Goal: Task Accomplishment & Management: Use online tool/utility

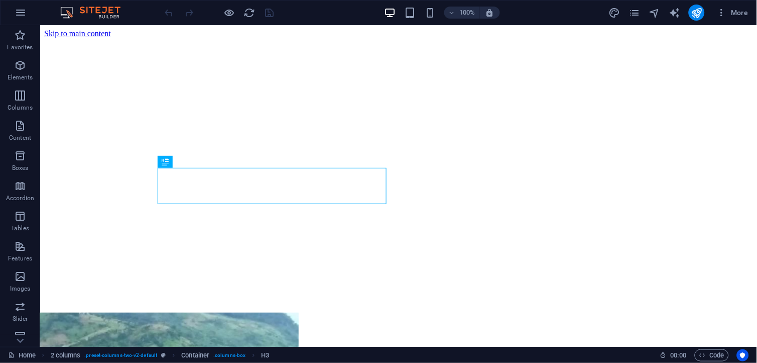
scroll to position [252, 0]
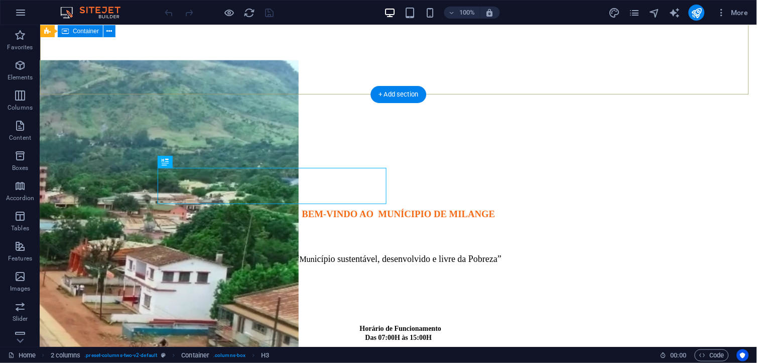
click at [519, 186] on div at bounding box center [398, 192] width 709 height 13
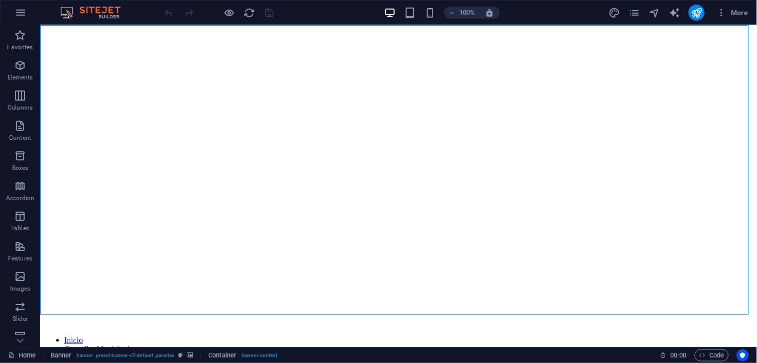
scroll to position [0, 0]
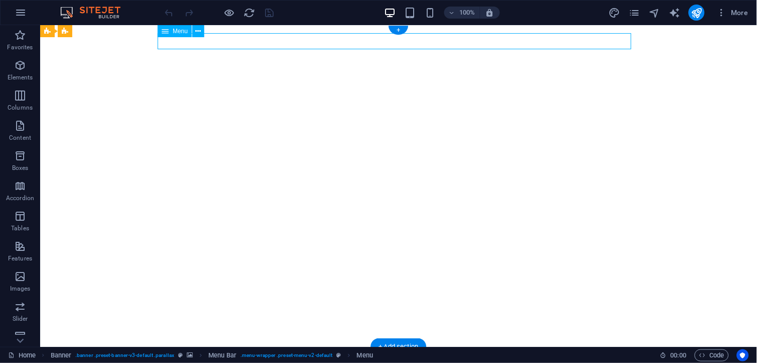
click at [617, 354] on nav "Inicio Conselho Municipal Vereações Notícias Urbanização Galeria" at bounding box center [398, 362] width 474 height 16
select select
select select "1"
select select
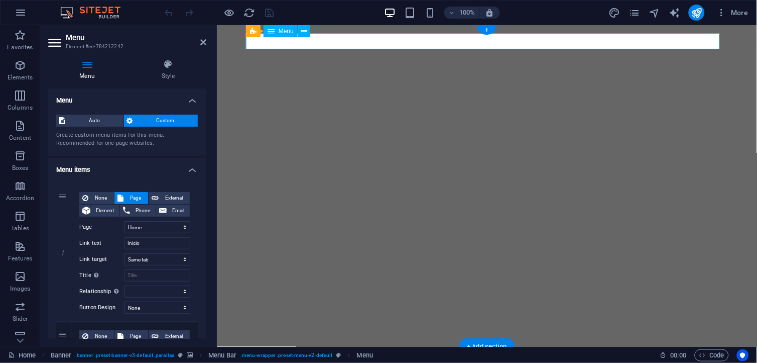
click at [710, 354] on nav "Inicio Conselho Municipal Vereações Notícias Urbanização Galeria" at bounding box center [487, 362] width 474 height 16
drag, startPoint x: 206, startPoint y: 143, endPoint x: 202, endPoint y: 162, distance: 20.0
click at [202, 162] on div "Menu Style Menu Auto Custom Create custom menu items for this menu. Recommended…" at bounding box center [127, 198] width 174 height 295
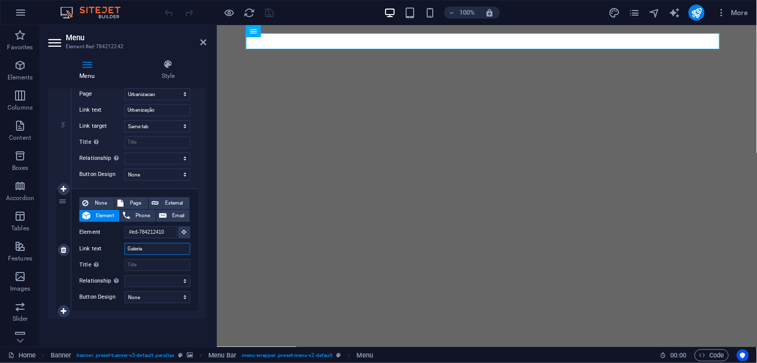
click at [151, 248] on input "Galeria" at bounding box center [158, 249] width 66 height 12
type input "G"
select select
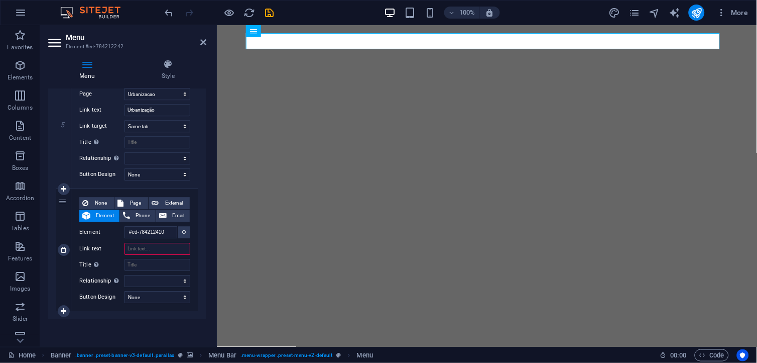
select select
type input "P"
select select
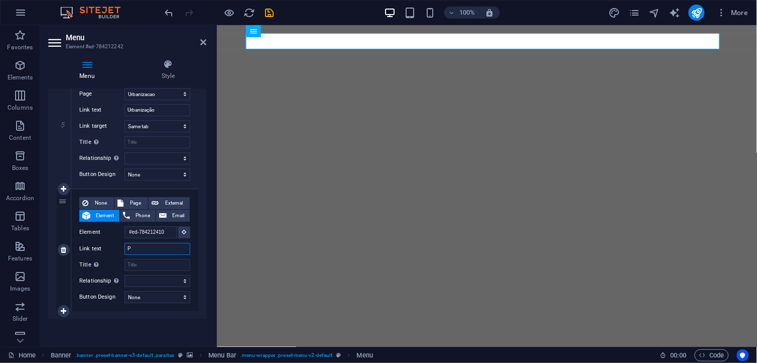
select select
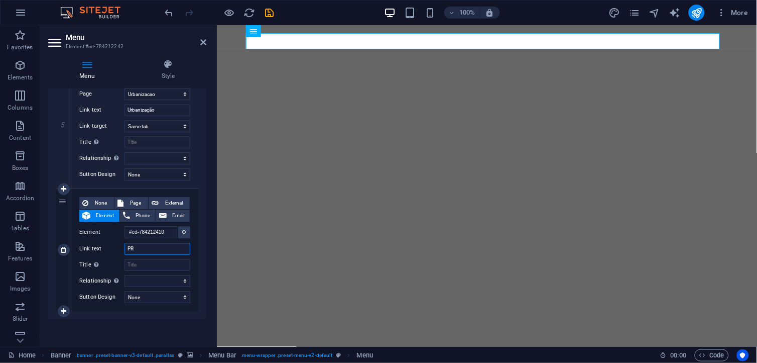
type input "PRP"
select select
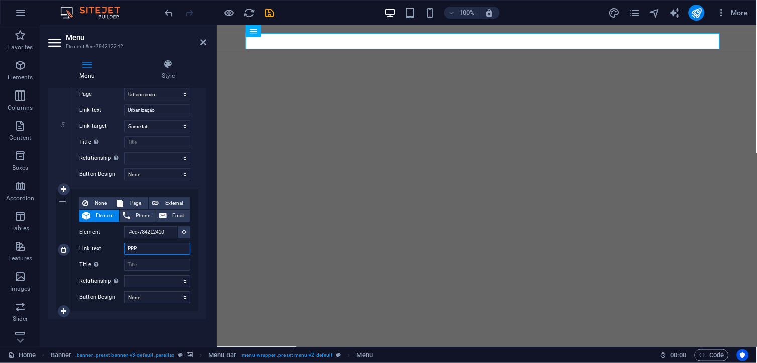
select select
type input "P"
select select
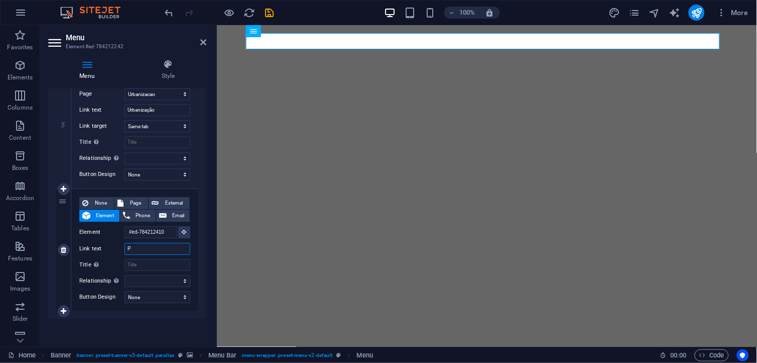
select select
type input "PRO"
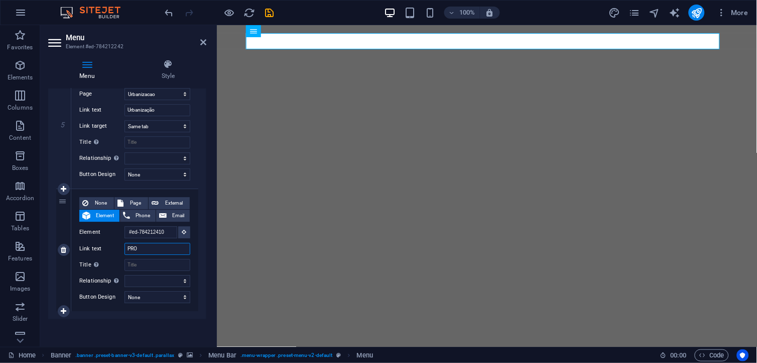
select select
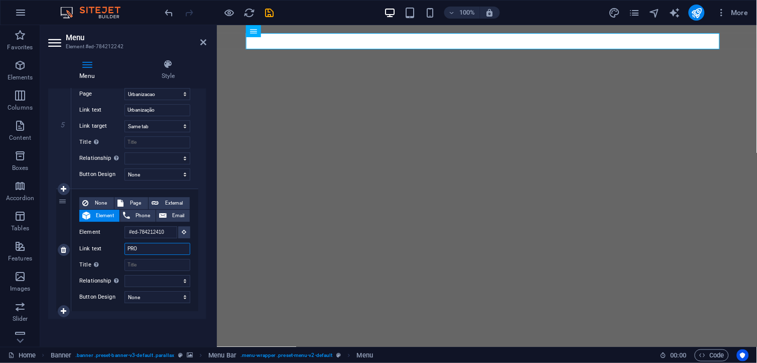
select select
type input "PROJECT"
select select
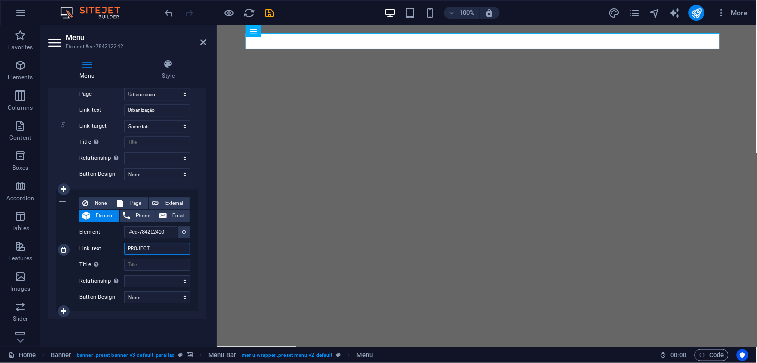
select select
type input "PROJECTOS"
select select
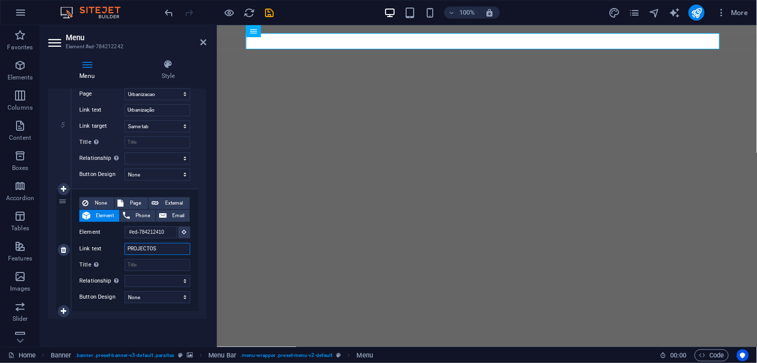
select select
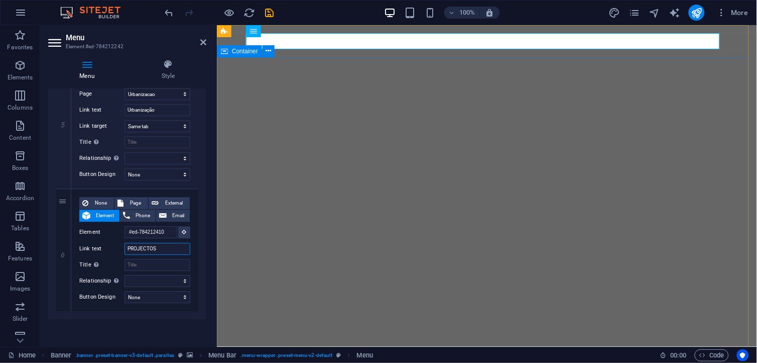
type input "PROJECTOS"
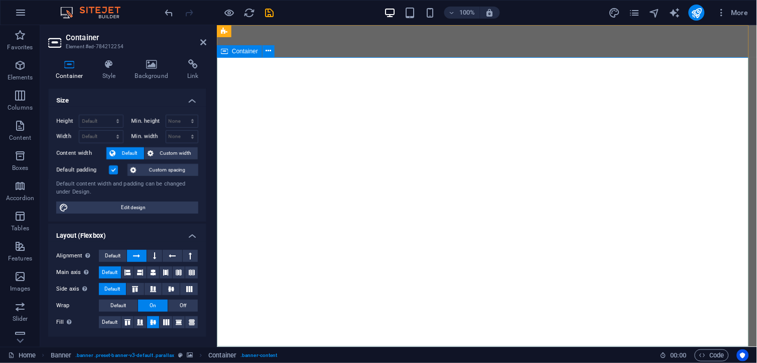
click at [150, 74] on h4 "Background" at bounding box center [154, 69] width 53 height 21
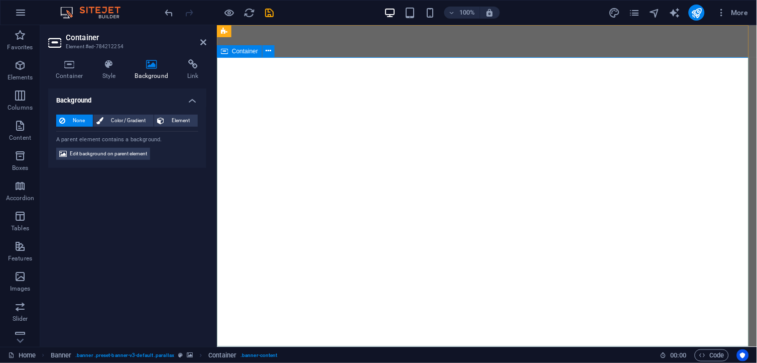
click at [269, 54] on icon at bounding box center [269, 51] width 6 height 11
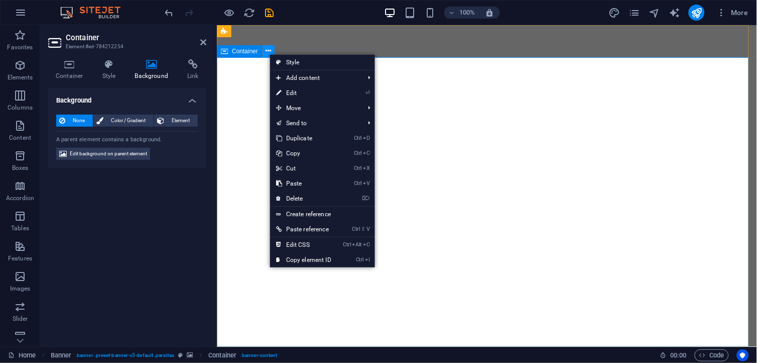
click at [269, 54] on icon at bounding box center [269, 51] width 6 height 11
click at [255, 30] on span "Menu Bar" at bounding box center [262, 31] width 26 height 6
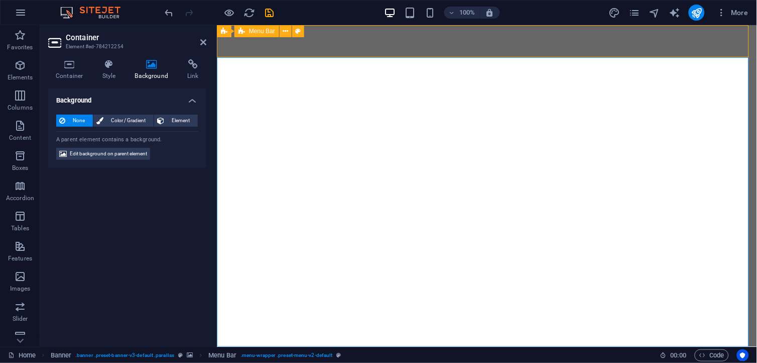
click at [255, 30] on span "Menu Bar" at bounding box center [262, 31] width 26 height 6
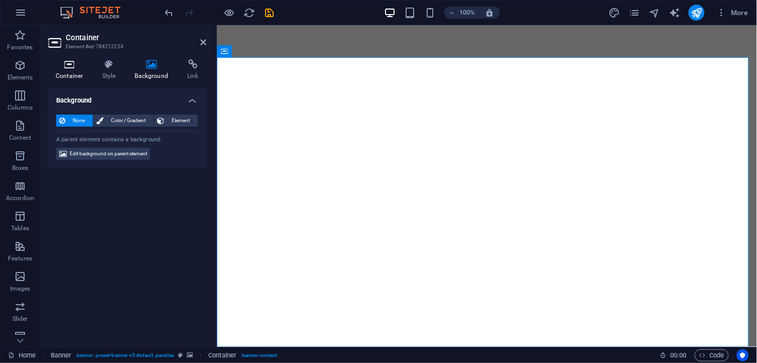
click at [68, 73] on h4 "Container" at bounding box center [71, 69] width 47 height 21
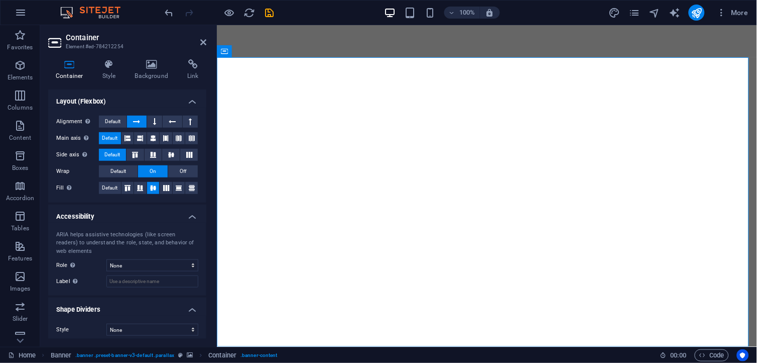
scroll to position [139, 0]
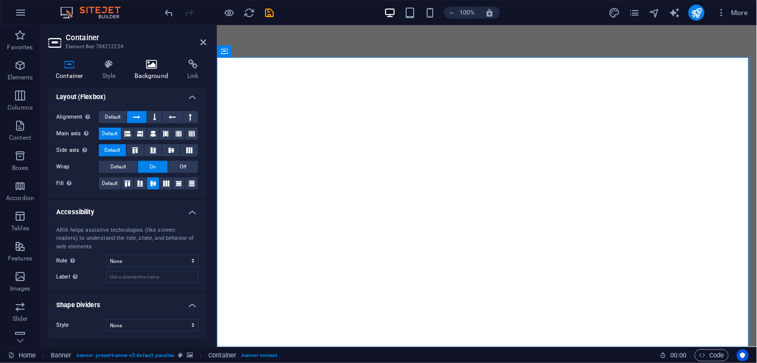
click at [151, 66] on icon at bounding box center [152, 64] width 49 height 10
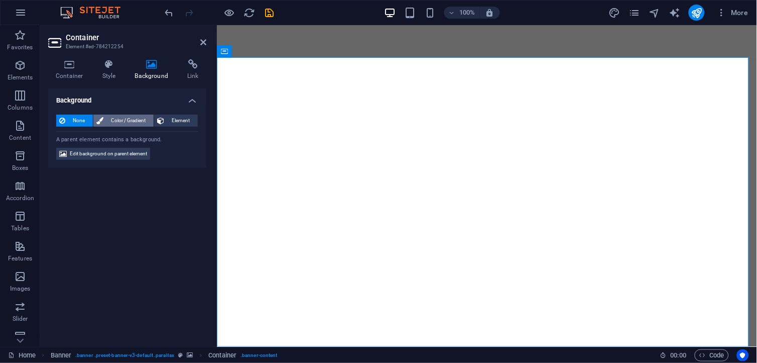
click at [126, 122] on span "Color / Gradient" at bounding box center [128, 120] width 44 height 12
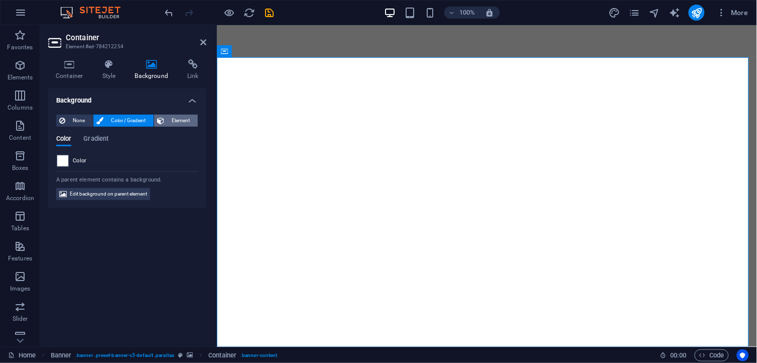
click at [172, 114] on span "Element" at bounding box center [181, 120] width 28 height 12
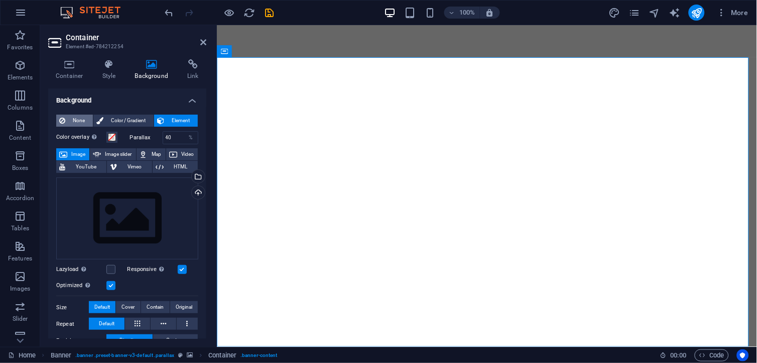
click at [79, 116] on span "None" at bounding box center [79, 120] width 22 height 12
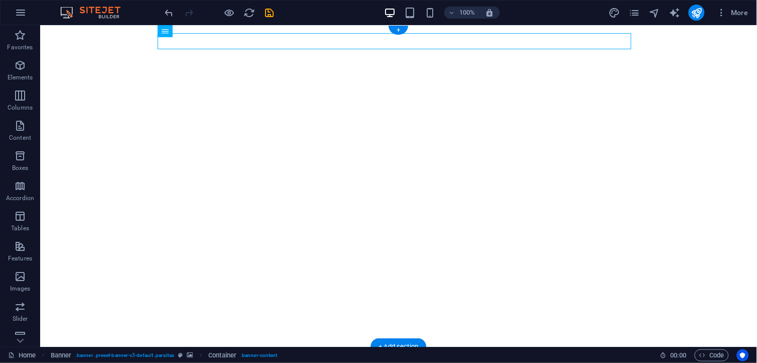
click at [698, 346] on div "Inicio Conselho Municipal Vereações Notícias Urbanização PROJECTOS" at bounding box center [398, 362] width 717 height 32
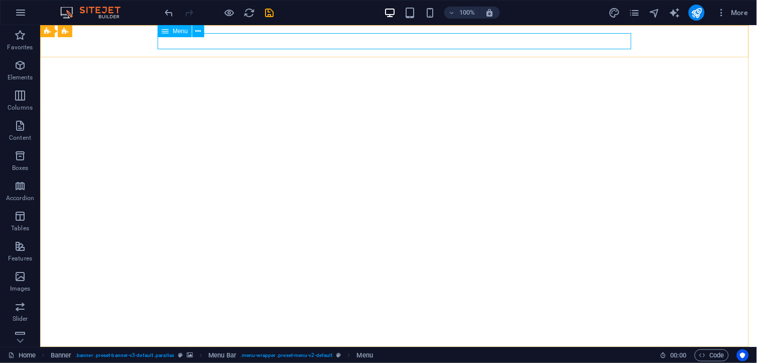
click at [182, 31] on span "Menu" at bounding box center [180, 31] width 15 height 6
click at [196, 31] on icon at bounding box center [199, 31] width 6 height 11
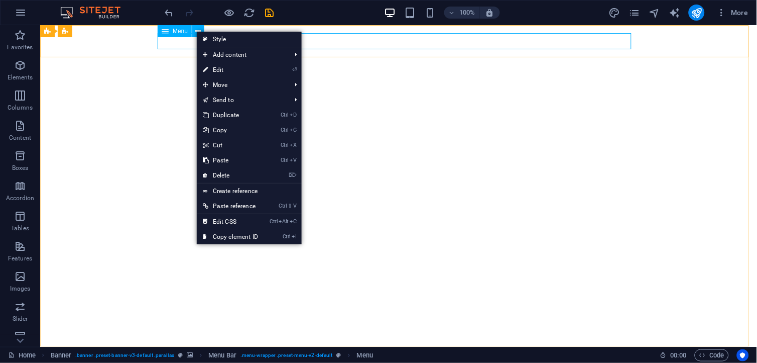
click at [182, 31] on span "Menu" at bounding box center [180, 31] width 15 height 6
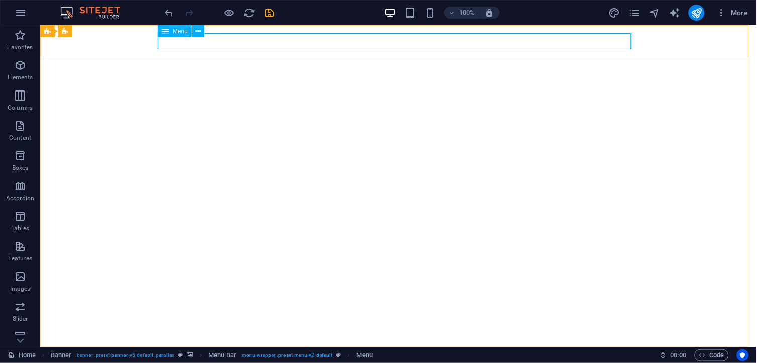
click at [182, 31] on span "Menu" at bounding box center [180, 31] width 15 height 6
select select
select select "1"
select select
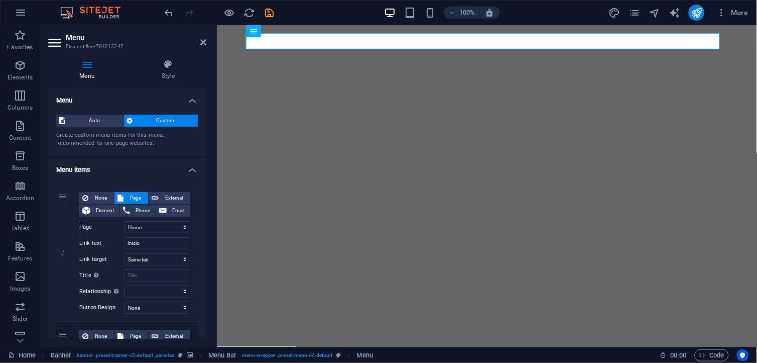
drag, startPoint x: 204, startPoint y: 122, endPoint x: 207, endPoint y: 158, distance: 36.8
click at [207, 158] on div "Menu Style Menu Auto Custom Create custom menu items for this menu. Recommended…" at bounding box center [127, 198] width 174 height 295
drag, startPoint x: 207, startPoint y: 158, endPoint x: 208, endPoint y: 177, distance: 19.1
click at [208, 177] on div "Menu Style Menu Auto Custom Create custom menu items for this menu. Recommended…" at bounding box center [127, 198] width 174 height 295
drag, startPoint x: 203, startPoint y: 151, endPoint x: 203, endPoint y: 178, distance: 27.1
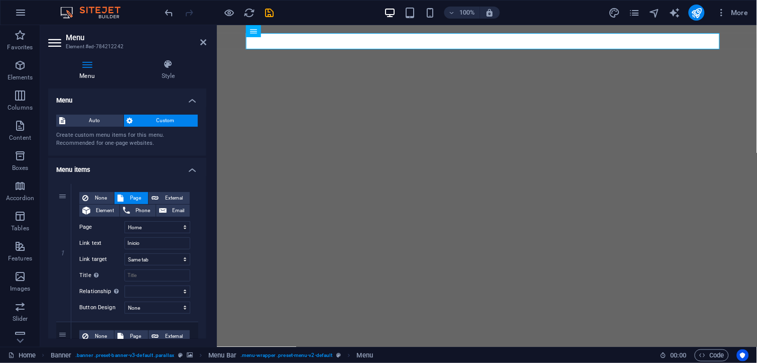
drag, startPoint x: 204, startPoint y: 153, endPoint x: 209, endPoint y: 194, distance: 42.0
click at [209, 194] on div "Menu Style Menu Auto Custom Create custom menu items for this menu. Recommended…" at bounding box center [127, 198] width 174 height 295
click at [302, 31] on icon at bounding box center [305, 31] width 6 height 11
click at [292, 29] on span "Menu" at bounding box center [286, 31] width 15 height 6
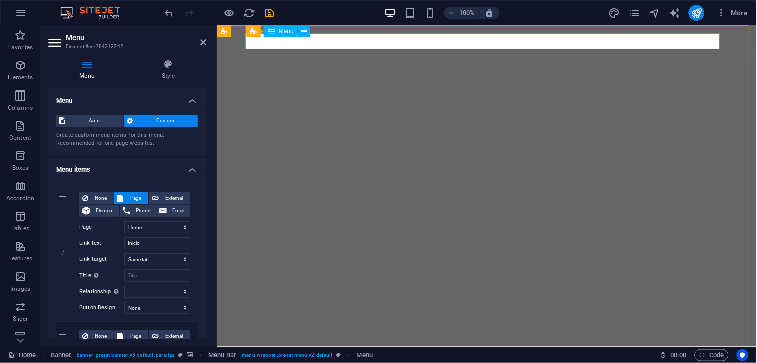
click at [292, 29] on span "Menu" at bounding box center [286, 31] width 15 height 6
click at [303, 29] on icon at bounding box center [305, 31] width 6 height 11
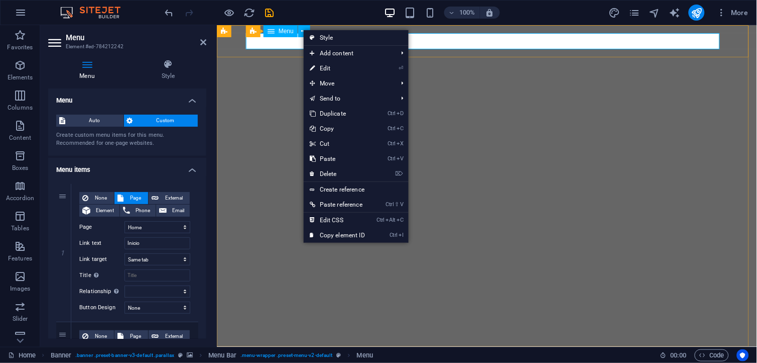
click at [279, 28] on span "Menu" at bounding box center [286, 31] width 15 height 6
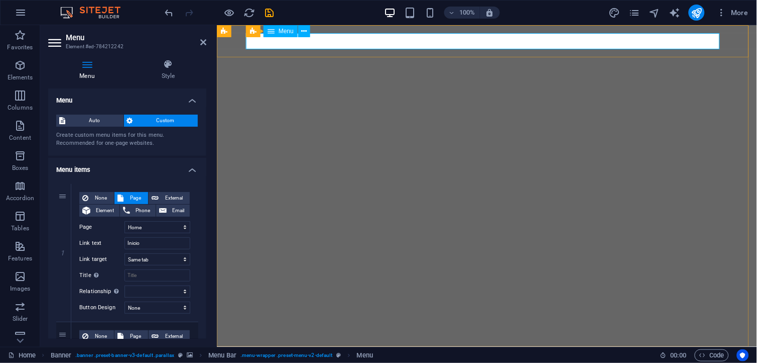
click at [279, 28] on span "Menu" at bounding box center [286, 31] width 15 height 6
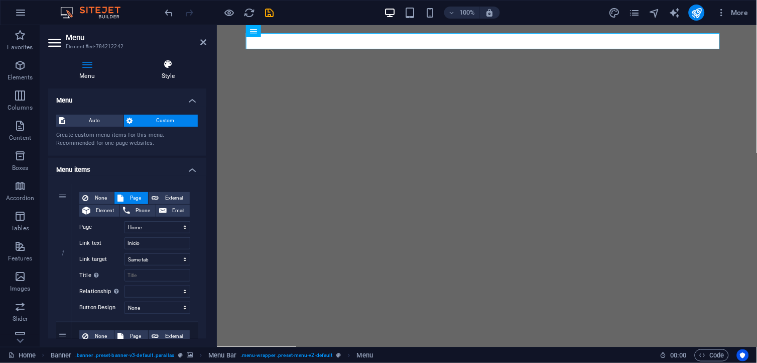
click at [164, 69] on h4 "Style" at bounding box center [168, 69] width 76 height 21
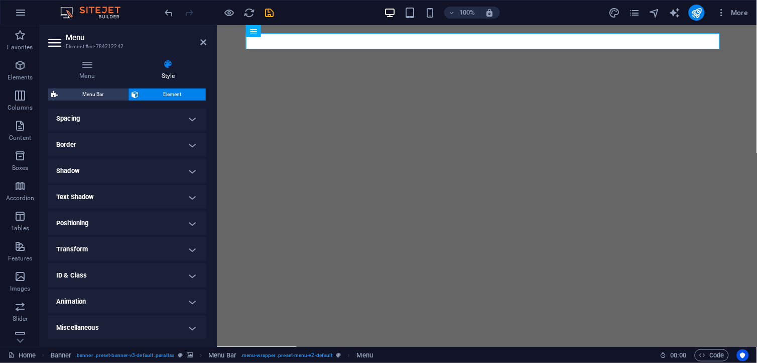
scroll to position [194, 0]
click at [189, 299] on h4 "Animation" at bounding box center [127, 301] width 158 height 24
drag, startPoint x: 206, startPoint y: 261, endPoint x: 208, endPoint y: 281, distance: 20.1
click at [208, 281] on div "Menu Style Menu Auto Custom Create custom menu items for this menu. Recommended…" at bounding box center [127, 198] width 174 height 295
click at [172, 328] on select "Don't animate Show / Hide Slide up/down Zoom in/out Slide left to right Slide r…" at bounding box center [127, 331] width 142 height 12
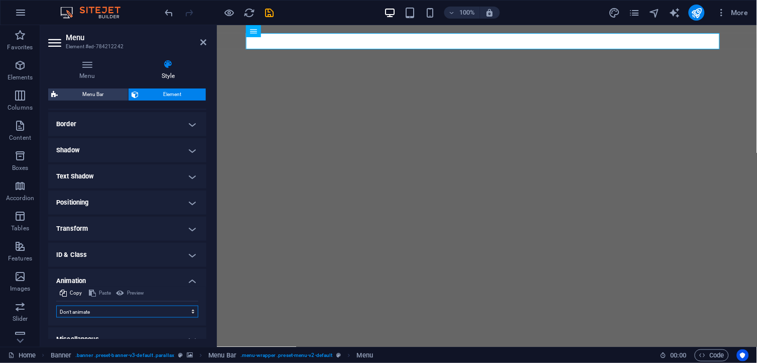
scroll to position [218, 0]
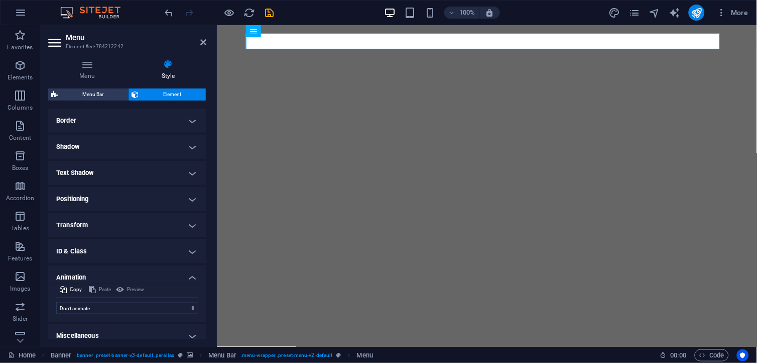
drag, startPoint x: 207, startPoint y: 293, endPoint x: 206, endPoint y: 303, distance: 10.1
click at [206, 303] on div "Menu Style Menu Auto Custom Create custom menu items for this menu. Recommended…" at bounding box center [127, 198] width 174 height 295
click at [131, 292] on div "Preview" at bounding box center [129, 289] width 31 height 12
click at [132, 289] on div "Preview" at bounding box center [129, 289] width 31 height 12
click at [102, 290] on div "Paste" at bounding box center [99, 289] width 25 height 12
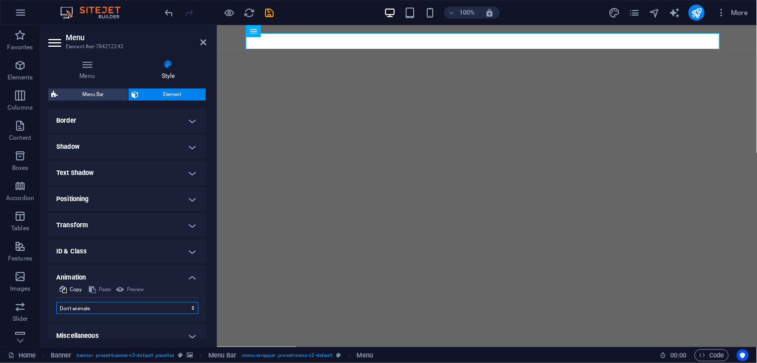
click at [104, 310] on select "Don't animate Show / Hide Slide up/down Zoom in/out Slide left to right Slide r…" at bounding box center [127, 308] width 142 height 12
select select "fade"
click at [56, 302] on select "Don't animate Show / Hide Slide up/down Zoom in/out Slide left to right Slide r…" at bounding box center [127, 308] width 142 height 12
select select "scroll"
click at [121, 290] on icon at bounding box center [120, 289] width 8 height 12
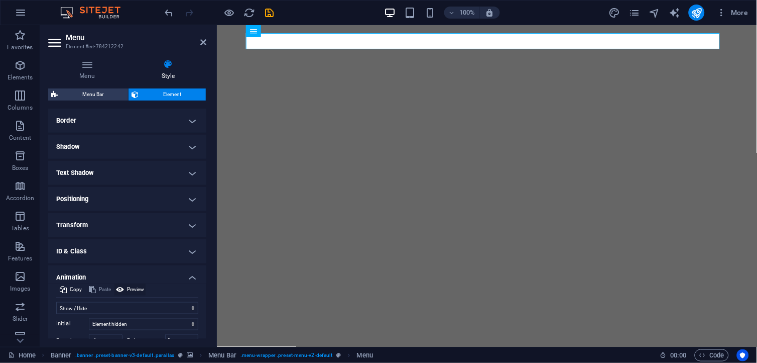
click at [121, 290] on icon at bounding box center [120, 289] width 8 height 12
drag, startPoint x: 203, startPoint y: 261, endPoint x: 203, endPoint y: 276, distance: 15.1
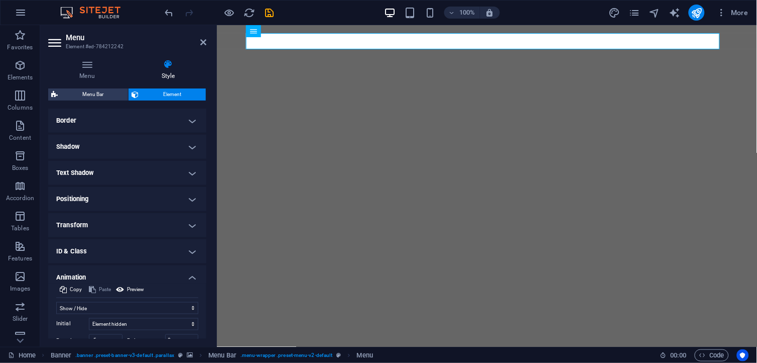
click at [203, 276] on ul "Layout How this element expands within the layout (Flexbox). Size Default auto …" at bounding box center [127, 155] width 158 height 528
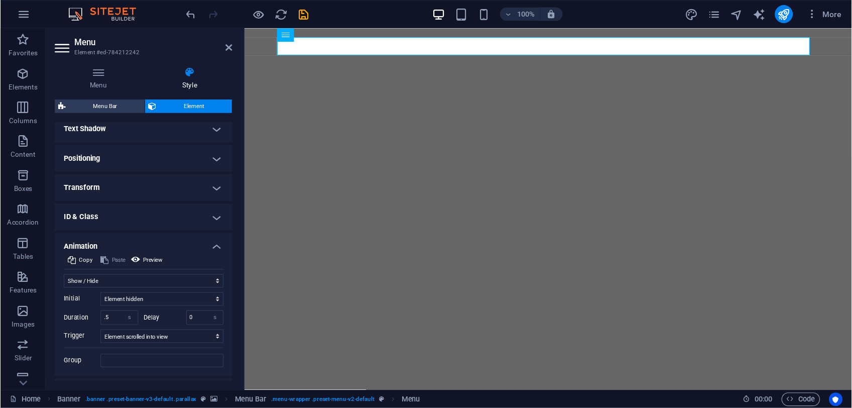
scroll to position [282, 0]
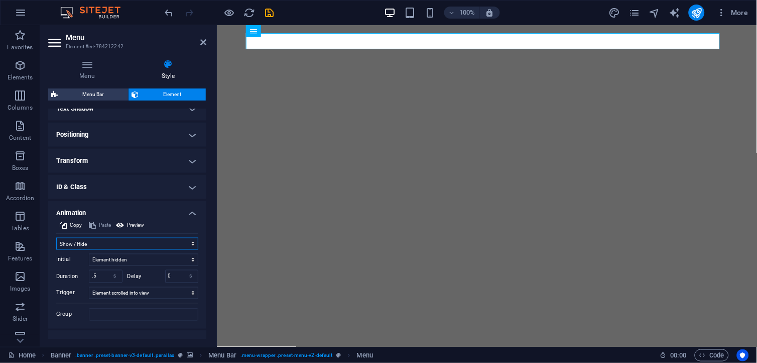
click at [144, 245] on select "Don't animate Show / Hide Slide up/down Zoom in/out Slide left to right Slide r…" at bounding box center [127, 244] width 142 height 12
click at [56, 238] on select "Don't animate Show / Hide Slide up/down Zoom in/out Slide left to right Slide r…" at bounding box center [127, 244] width 142 height 12
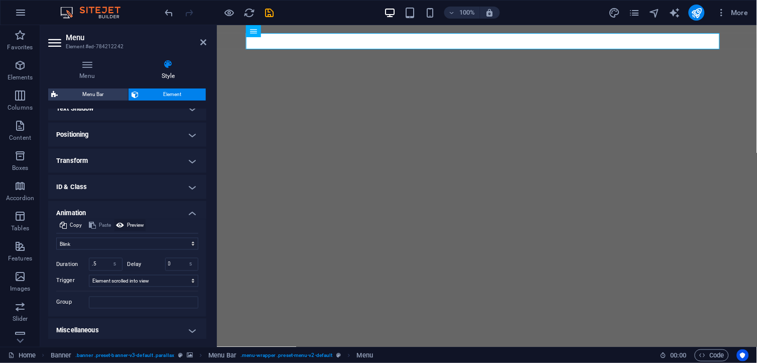
click at [134, 225] on span "Preview" at bounding box center [135, 225] width 17 height 12
click at [124, 234] on div "Don't animate Show / Hide Slide up/down Zoom in/out Slide left to right Slide r…" at bounding box center [127, 270] width 142 height 75
click at [121, 240] on select "Don't animate Show / Hide Slide up/down Zoom in/out Slide left to right Slide r…" at bounding box center [127, 244] width 142 height 12
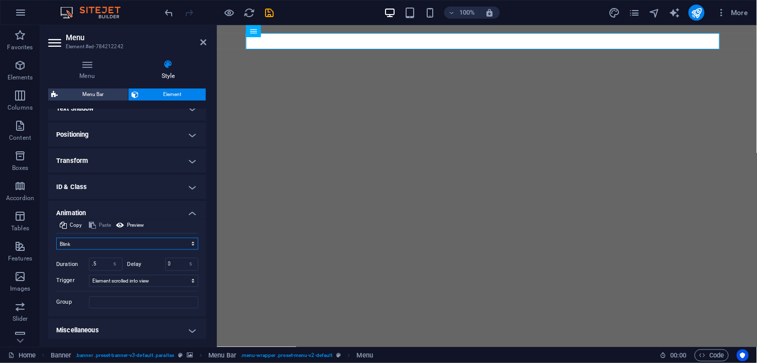
select select "shrink"
click at [56, 238] on select "Don't animate Show / Hide Slide up/down Zoom in/out Slide left to right Slide r…" at bounding box center [127, 244] width 142 height 12
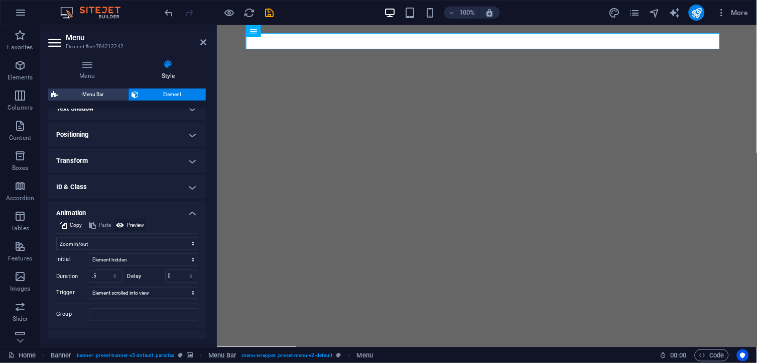
click at [136, 224] on span "Preview" at bounding box center [135, 225] width 17 height 12
click at [136, 223] on span "Preview" at bounding box center [135, 225] width 17 height 12
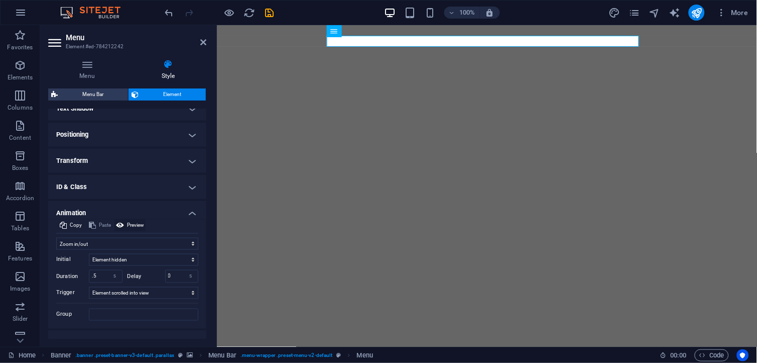
click at [136, 223] on span "Preview" at bounding box center [135, 225] width 17 height 12
click at [134, 187] on h4 "ID & Class" at bounding box center [127, 187] width 158 height 24
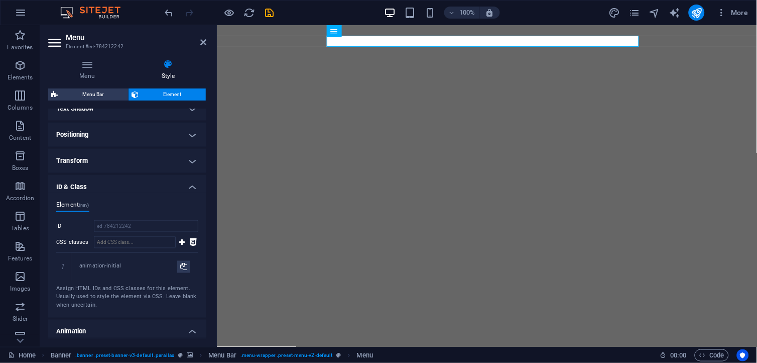
click at [122, 156] on h4 "Transform" at bounding box center [127, 161] width 158 height 24
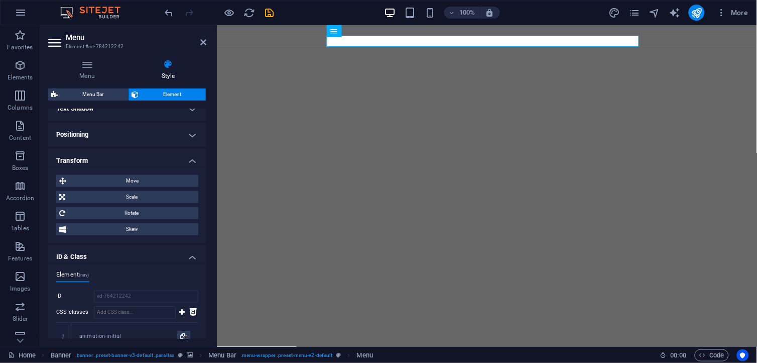
click at [103, 134] on h4 "Positioning" at bounding box center [127, 135] width 158 height 24
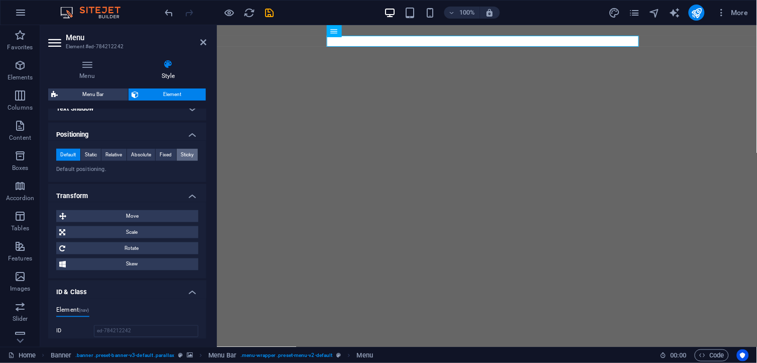
click at [184, 154] on span "Sticky" at bounding box center [187, 155] width 13 height 12
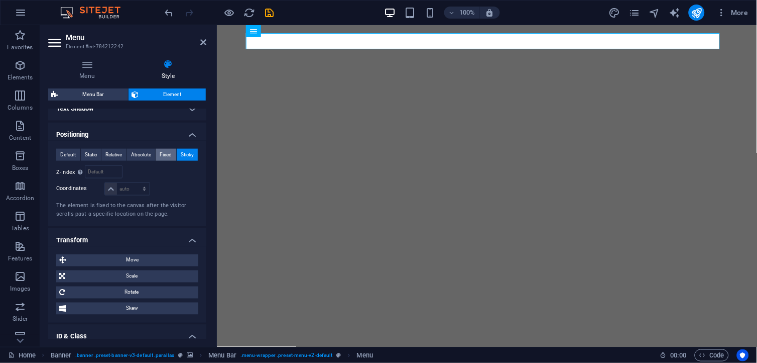
click at [168, 154] on span "Fixed" at bounding box center [166, 155] width 12 height 12
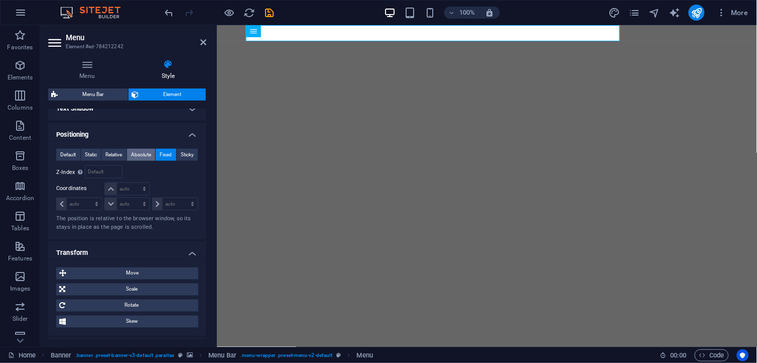
click at [146, 154] on span "Absolute" at bounding box center [141, 155] width 20 height 12
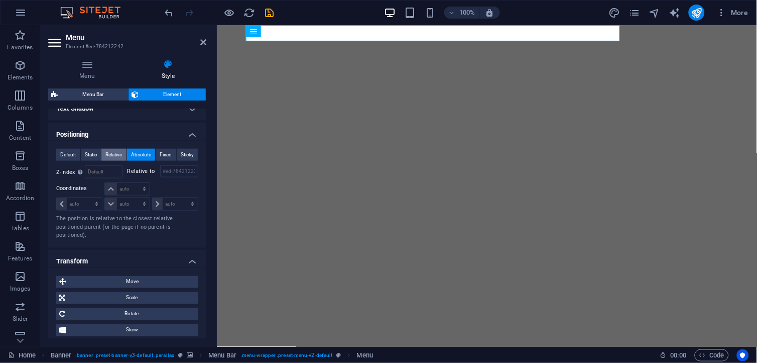
click at [120, 154] on span "Relative" at bounding box center [113, 155] width 17 height 12
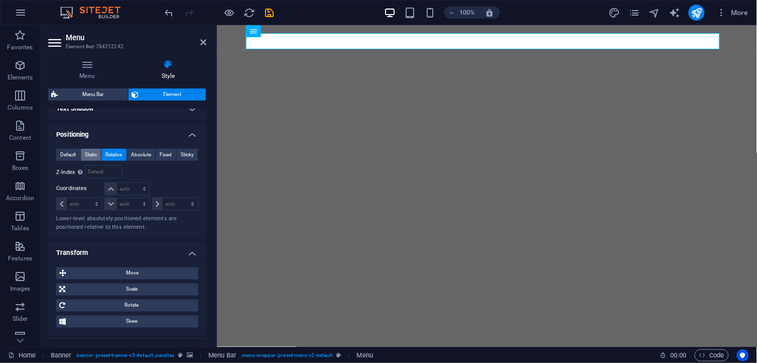
click at [88, 156] on span "Static" at bounding box center [91, 155] width 12 height 12
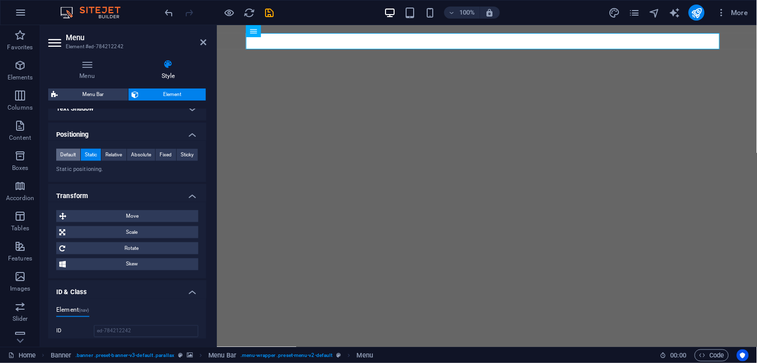
click at [70, 154] on span "Default" at bounding box center [68, 155] width 16 height 12
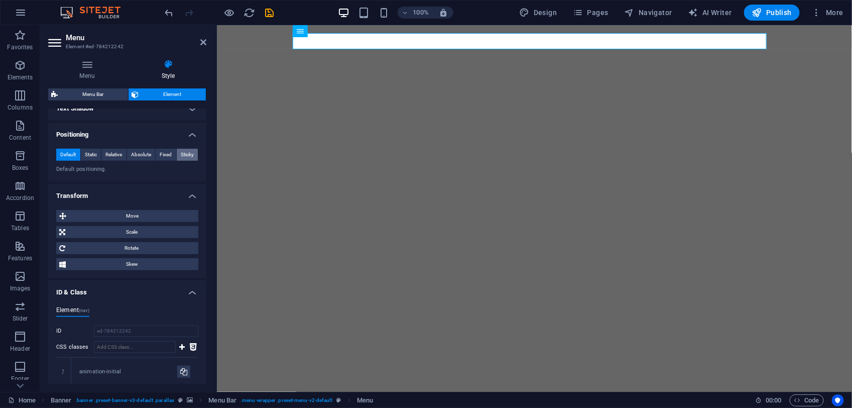
click at [185, 153] on span "Sticky" at bounding box center [187, 155] width 13 height 12
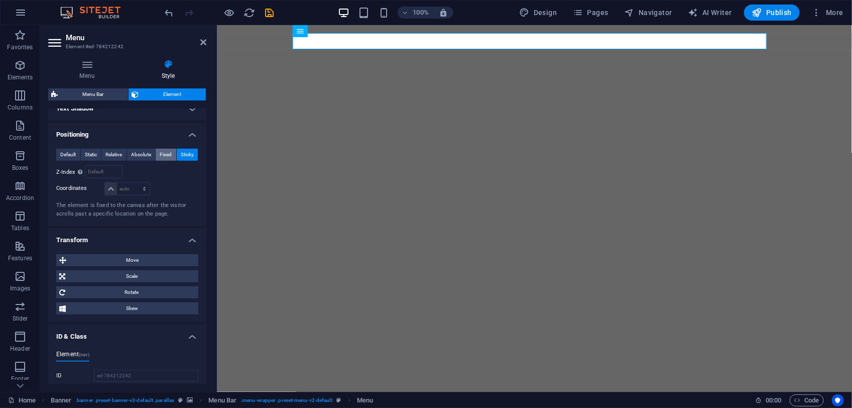
click at [169, 155] on span "Fixed" at bounding box center [166, 155] width 12 height 12
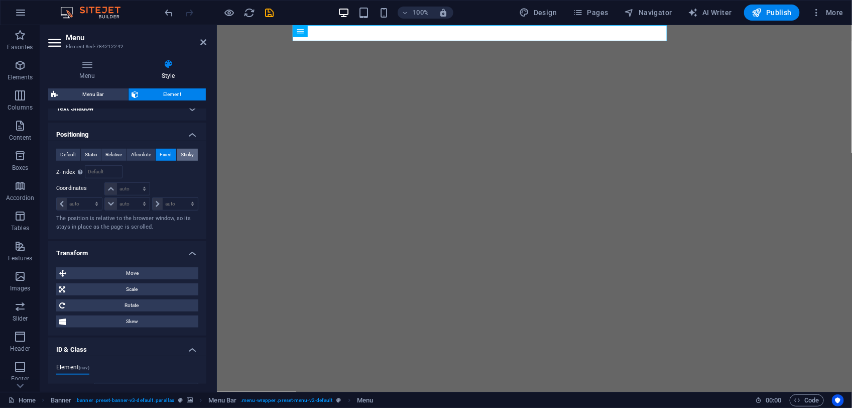
click at [186, 152] on span "Sticky" at bounding box center [187, 155] width 13 height 12
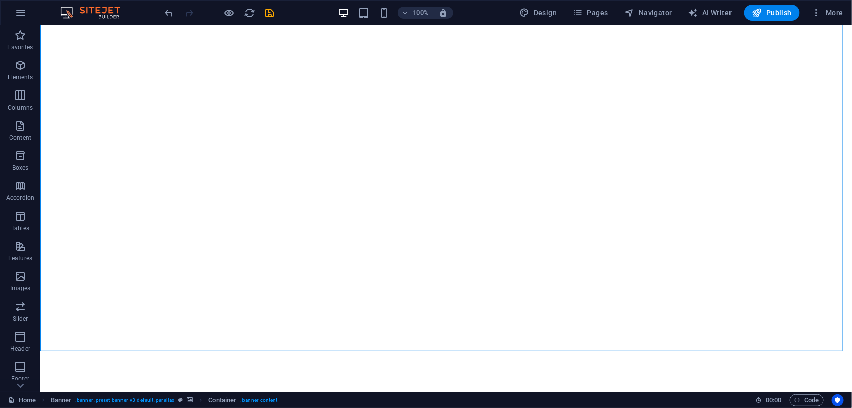
scroll to position [0, 0]
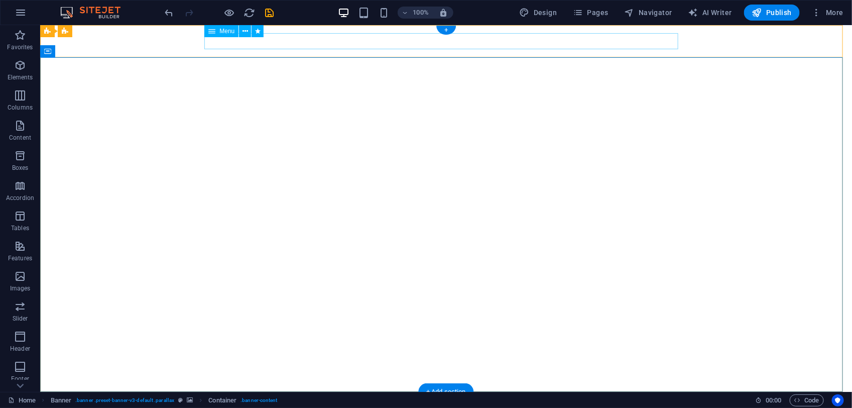
click at [471, 362] on nav "Inicio Conselho Municipal Vereações Notícias Urbanização PROJECTOS" at bounding box center [446, 407] width 474 height 16
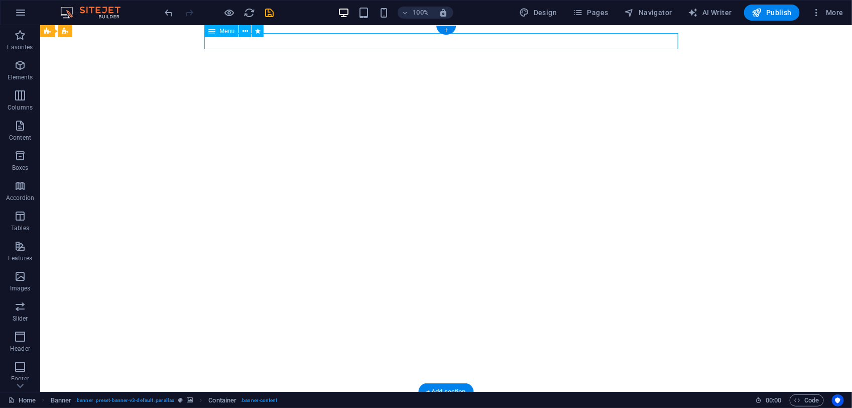
click at [471, 362] on nav "Inicio Conselho Municipal Vereações Notícias Urbanização PROJECTOS" at bounding box center [446, 407] width 474 height 16
select select "shrink"
select select "s"
select select "scroll"
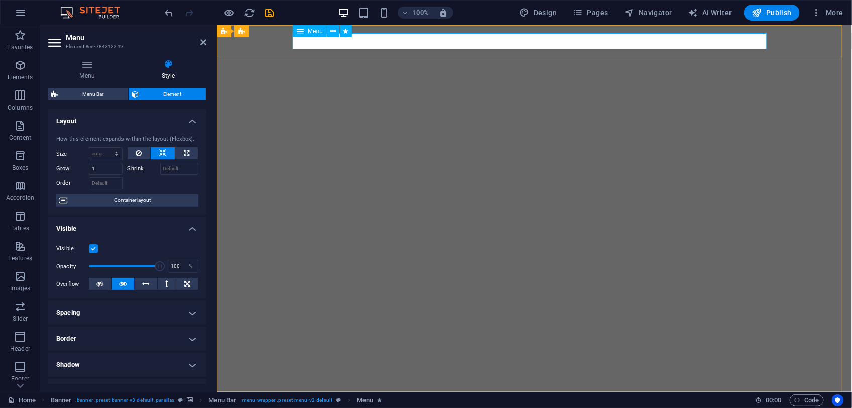
click at [553, 362] on nav "Inicio Conselho Municipal Vereações Notícias Urbanização PROJECTOS" at bounding box center [534, 407] width 474 height 16
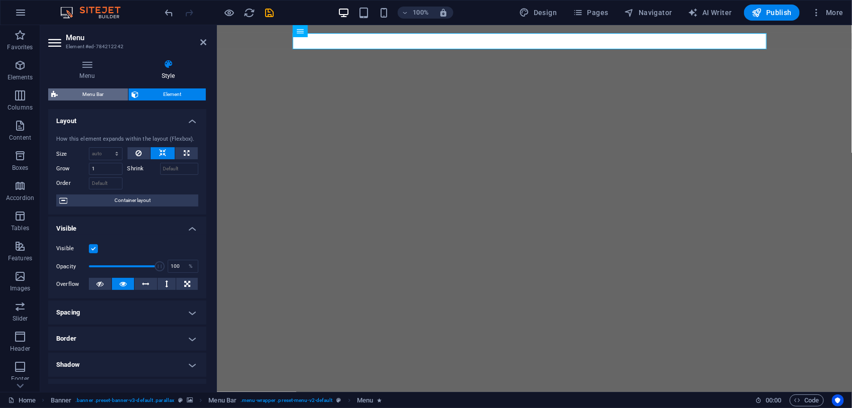
click at [91, 97] on span "Menu Bar" at bounding box center [93, 94] width 64 height 12
select select "rem"
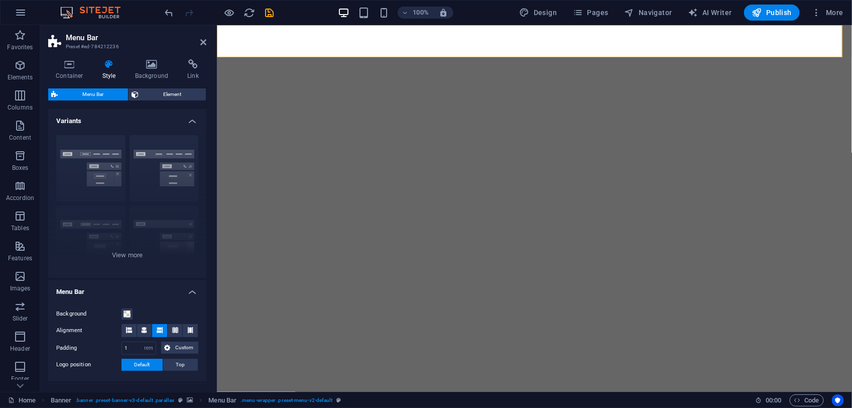
drag, startPoint x: 207, startPoint y: 139, endPoint x: 206, endPoint y: 171, distance: 32.1
click at [206, 171] on div "Container Style Background Link Size Height Default px rem % vh vw Min. height …" at bounding box center [127, 221] width 174 height 340
drag, startPoint x: 204, startPoint y: 174, endPoint x: 202, endPoint y: 208, distance: 34.7
click at [202, 208] on div "Border Centered Default Fixed Loki Trigger Wide XXL" at bounding box center [127, 202] width 158 height 151
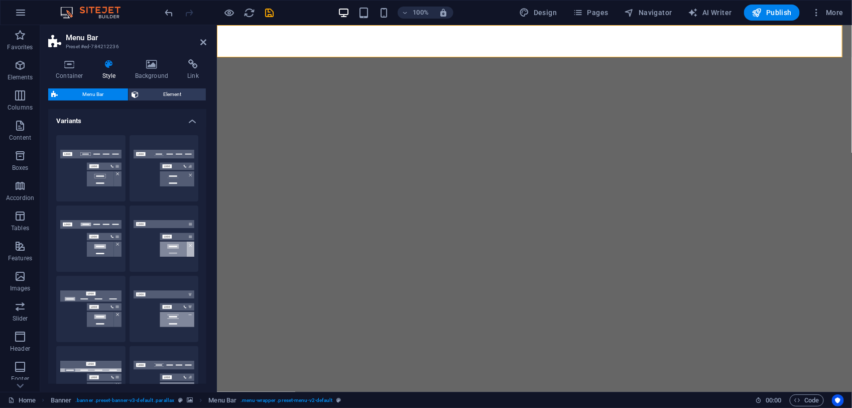
drag, startPoint x: 206, startPoint y: 212, endPoint x: 205, endPoint y: 249, distance: 36.7
click at [205, 249] on div "Container Style Background Link Size Height Default px rem % vh vw Min. height …" at bounding box center [127, 221] width 174 height 340
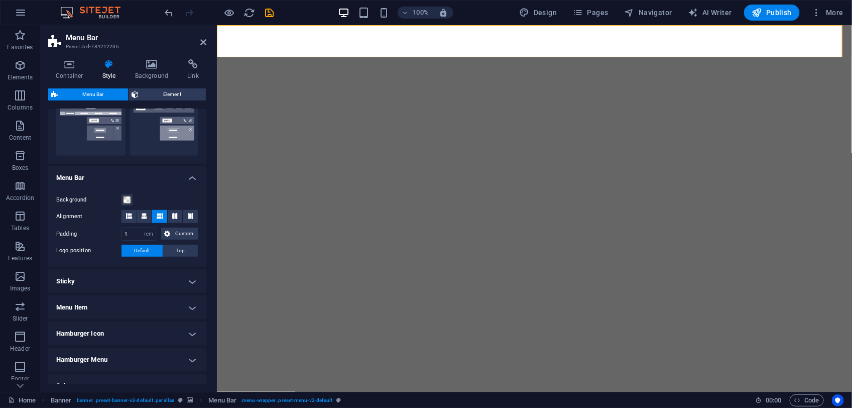
scroll to position [254, 0]
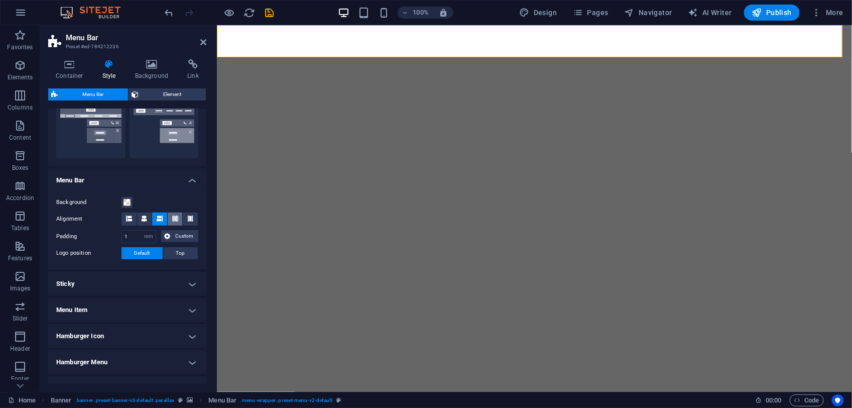
click at [172, 216] on icon at bounding box center [175, 218] width 6 height 6
click at [187, 215] on icon at bounding box center [190, 218] width 6 height 6
click at [162, 219] on button at bounding box center [159, 218] width 15 height 13
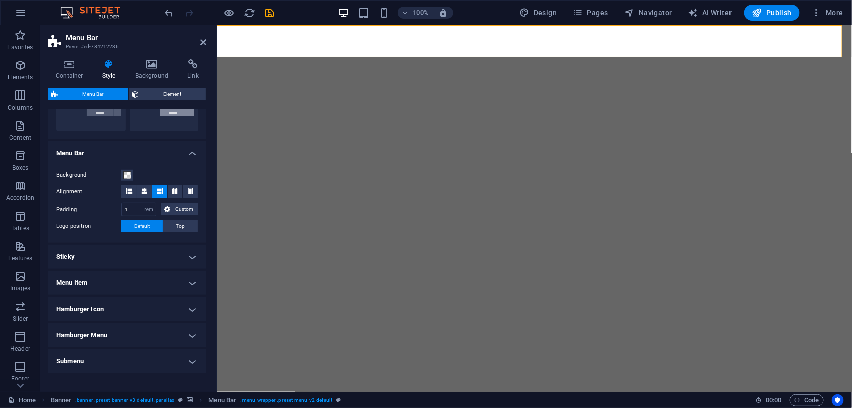
click at [181, 280] on h4 "Menu Item" at bounding box center [127, 283] width 158 height 24
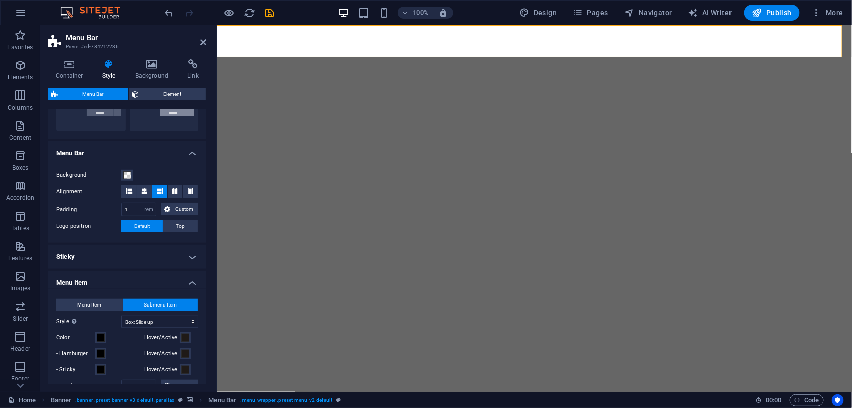
drag, startPoint x: 207, startPoint y: 248, endPoint x: 204, endPoint y: 289, distance: 41.8
click at [204, 289] on div "Container Style Background Link Size Height Default px rem % vh vw Min. height …" at bounding box center [127, 221] width 174 height 340
drag, startPoint x: 204, startPoint y: 281, endPoint x: 202, endPoint y: 327, distance: 45.7
click at [202, 327] on li "Menu Item Menu Item Submenu Item Style Switch to preview mode and move the mous…" at bounding box center [127, 413] width 158 height 285
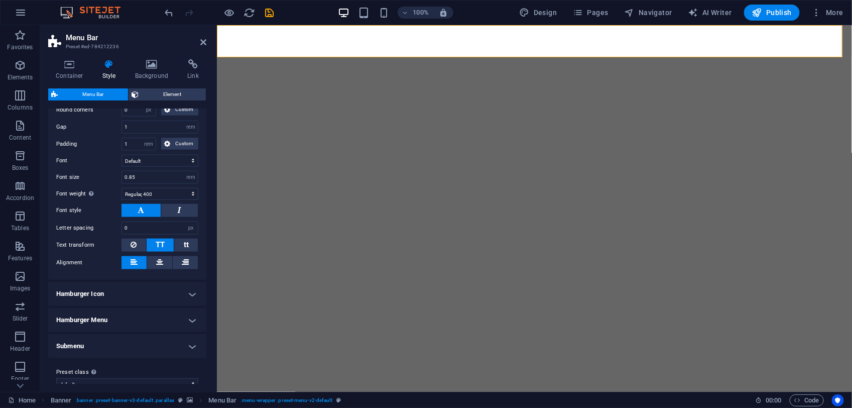
scroll to position [570, 0]
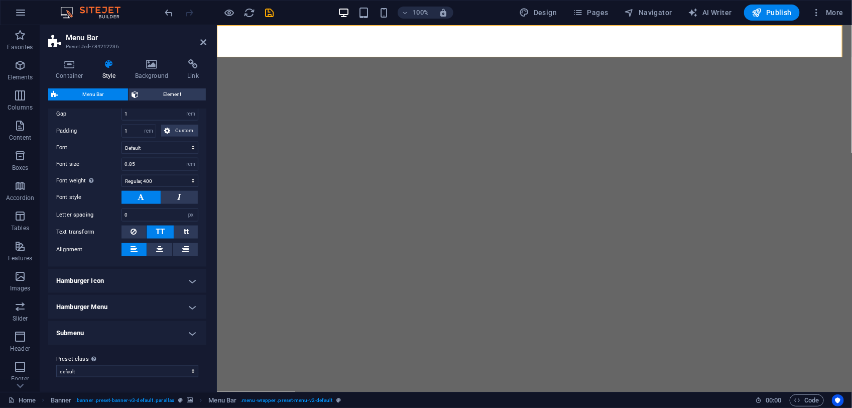
click at [184, 312] on h4 "Hamburger Menu" at bounding box center [127, 307] width 158 height 24
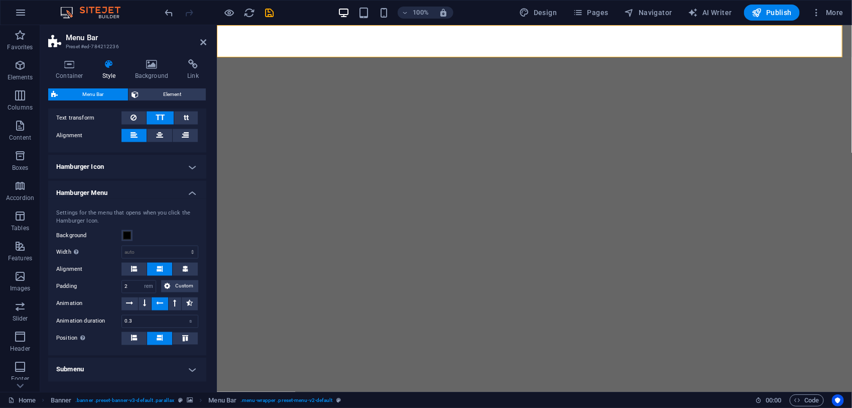
scroll to position [721, 0]
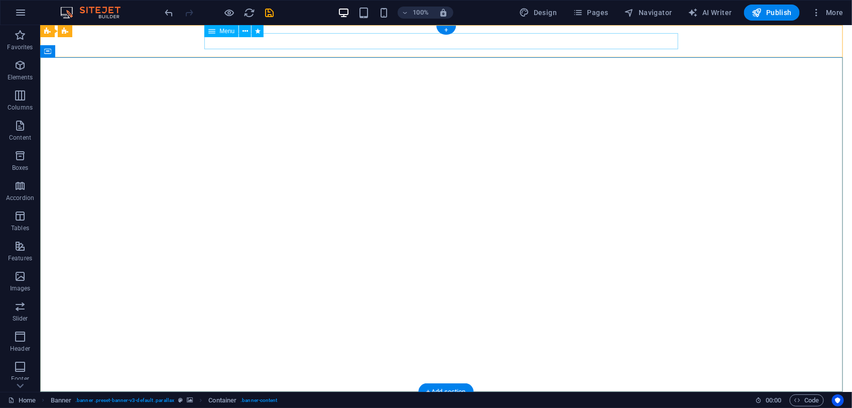
click at [282, 362] on nav "Inicio Conselho Municipal Vereações Notícias Urbanização PROJECTOS" at bounding box center [446, 407] width 474 height 16
select select "shrink"
select select "s"
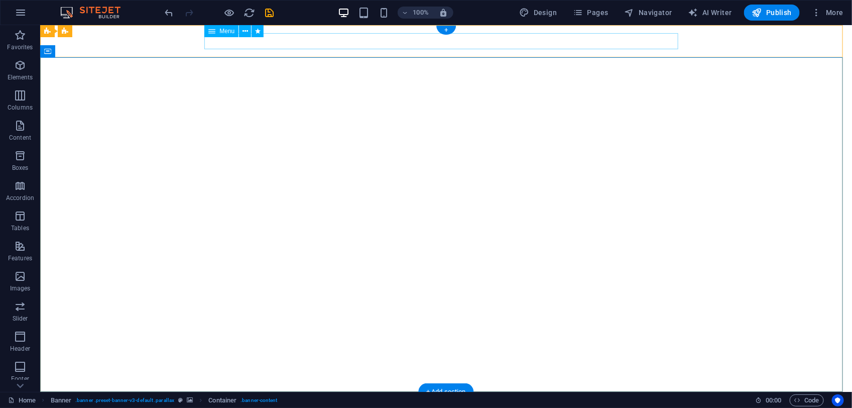
select select "scroll"
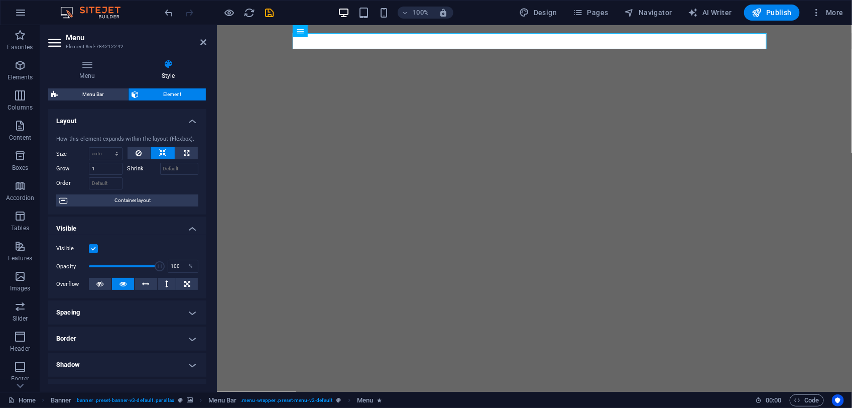
drag, startPoint x: 203, startPoint y: 121, endPoint x: 204, endPoint y: 112, distance: 9.1
click at [204, 112] on h4 "Layout" at bounding box center [127, 118] width 158 height 18
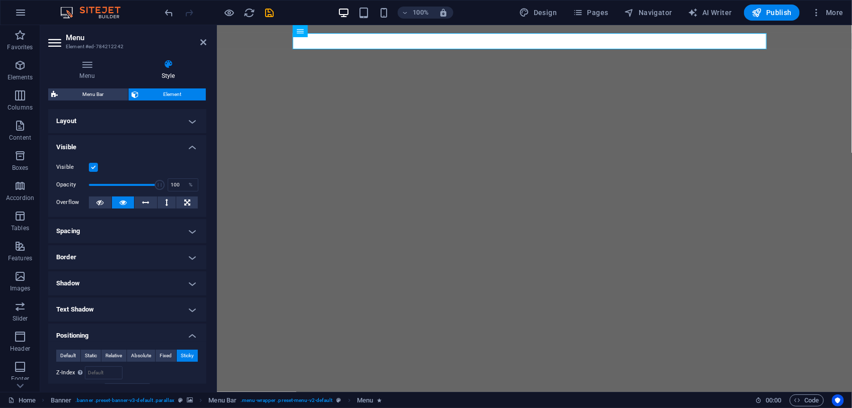
click at [192, 124] on h4 "Layout" at bounding box center [127, 121] width 158 height 24
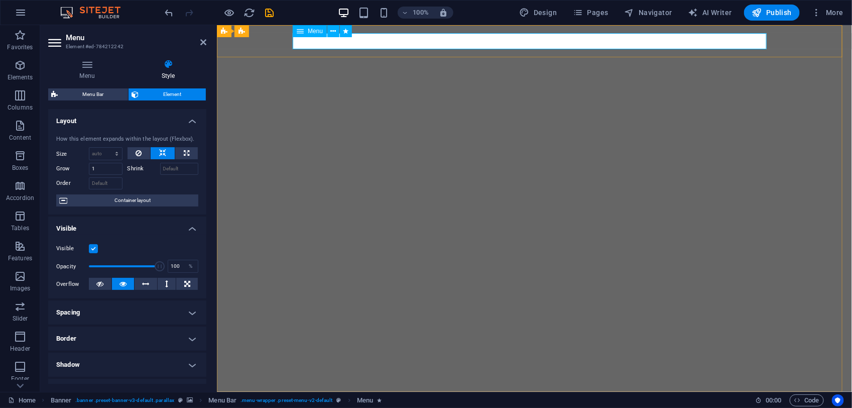
click at [502, 362] on nav "Inicio Conselho Municipal Vereações Notícias Urbanização PROJECTOS" at bounding box center [534, 407] width 474 height 16
click at [202, 41] on icon at bounding box center [203, 42] width 6 height 8
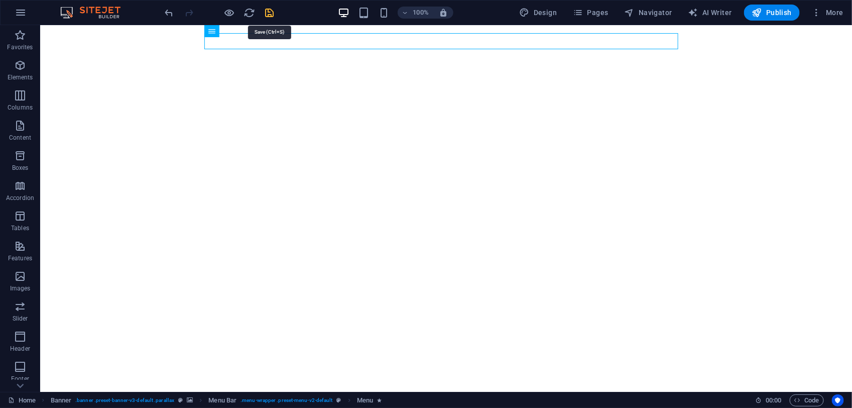
click at [271, 14] on icon "save" at bounding box center [270, 13] width 12 height 12
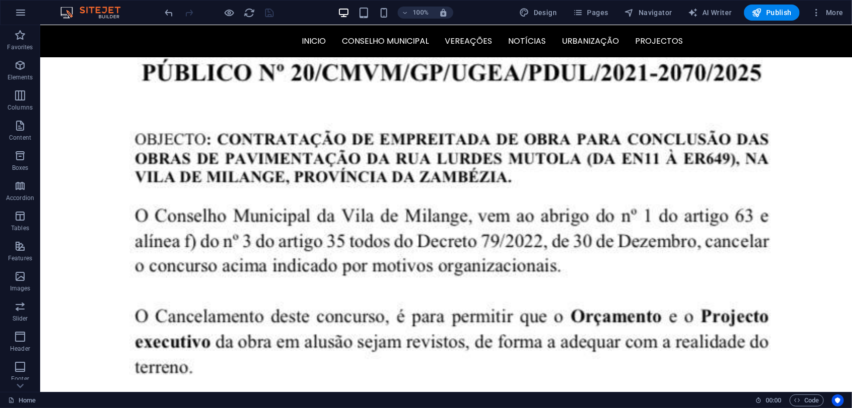
scroll to position [2467, 0]
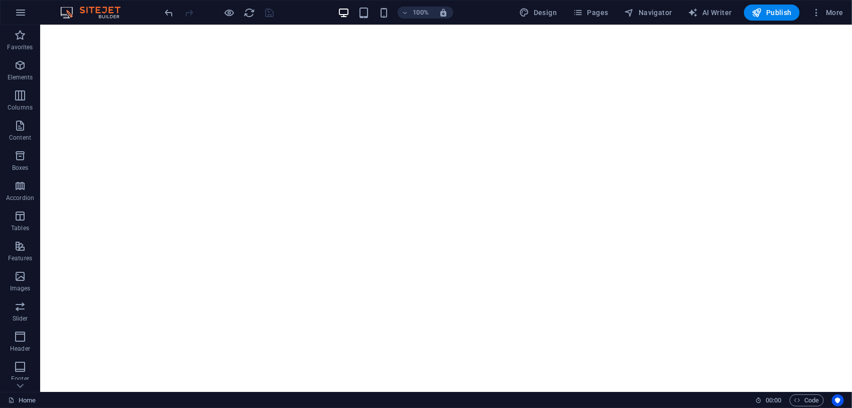
scroll to position [0, 0]
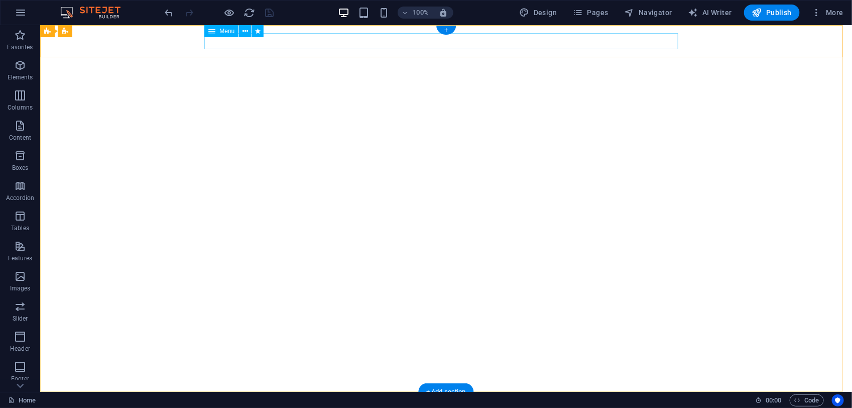
click at [463, 362] on nav "Inicio Conselho Municipal Vereações Notícias Urbanização PROJECTOS" at bounding box center [446, 407] width 474 height 16
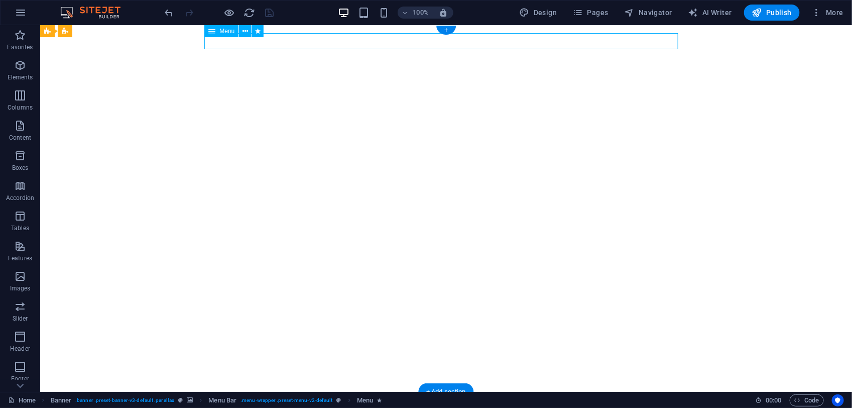
click at [463, 362] on nav "Inicio Conselho Municipal Vereações Notícias Urbanização PROJECTOS" at bounding box center [446, 407] width 474 height 16
select select "shrink"
select select "s"
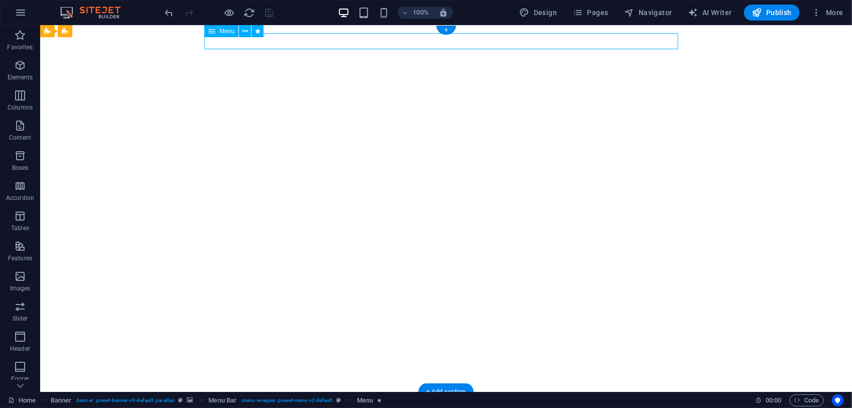
select select "scroll"
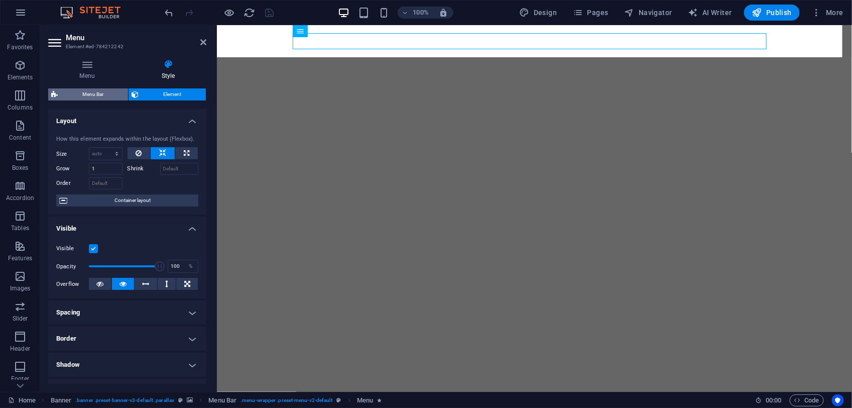
click at [78, 94] on span "Menu Bar" at bounding box center [93, 94] width 64 height 12
select select "rem"
select select "hover_box_bottom"
select select "px"
select select "rem"
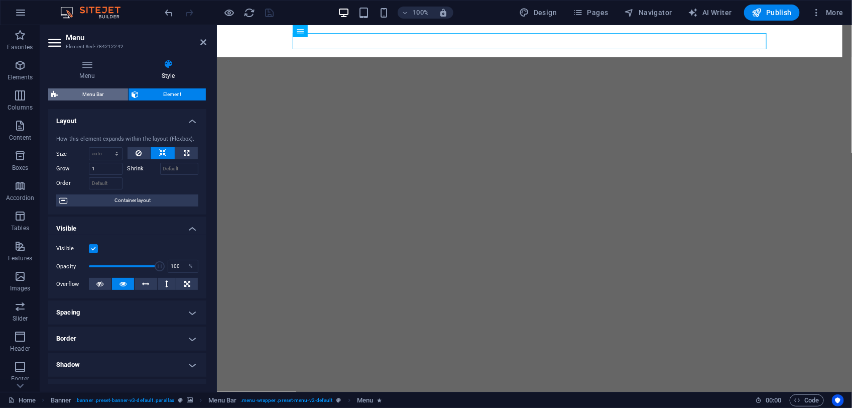
select select "rem"
select select "400"
select select "px"
select select "rem"
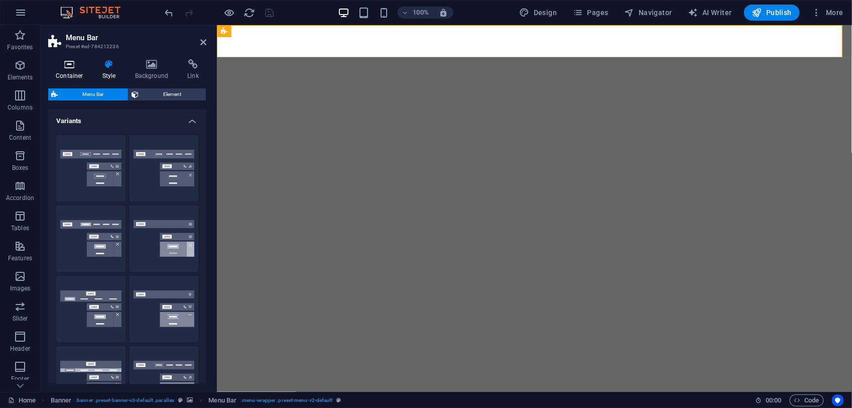
click at [69, 73] on h4 "Container" at bounding box center [71, 69] width 47 height 21
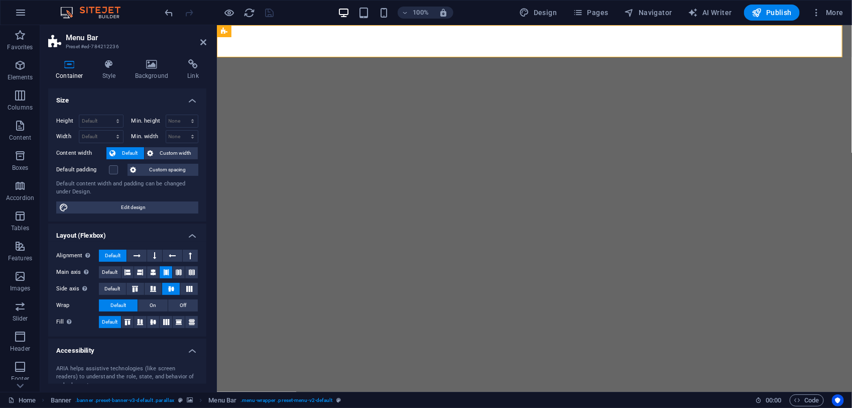
click at [189, 98] on h4 "Size" at bounding box center [127, 97] width 158 height 18
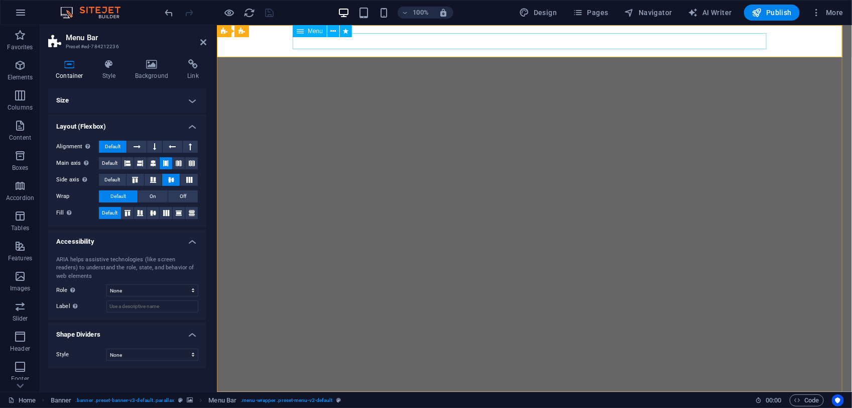
click at [548, 362] on nav "Inicio Conselho Municipal Vereações Notícias Urbanização PROJECTOS" at bounding box center [534, 407] width 474 height 16
select select "shrink"
select select "s"
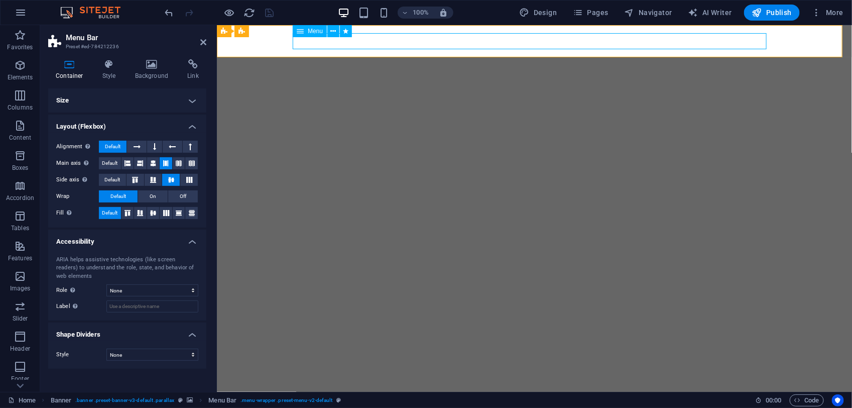
select select "scroll"
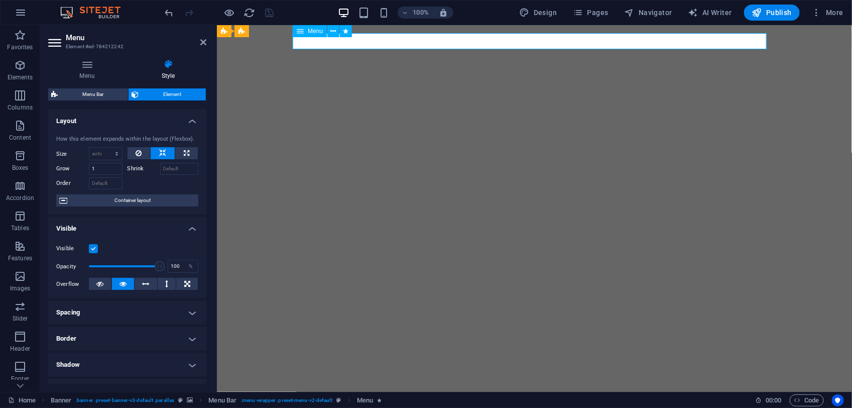
click at [548, 362] on nav "Inicio Conselho Municipal Vereações Notícias Urbanização PROJECTOS" at bounding box center [534, 407] width 474 height 16
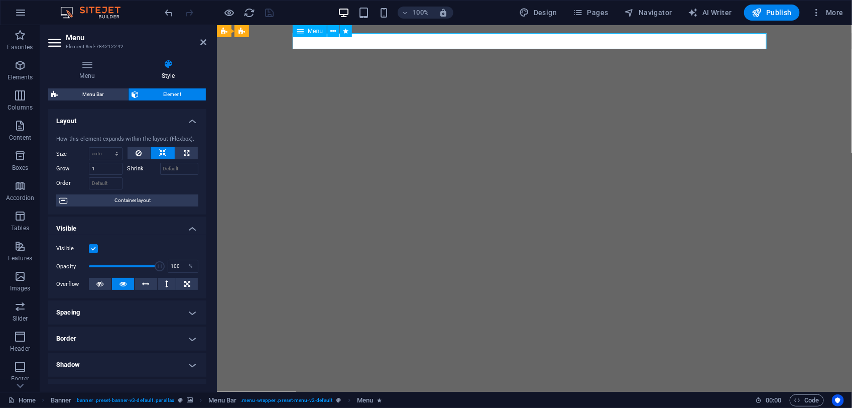
click at [548, 362] on nav "Inicio Conselho Municipal Vereações Notícias Urbanização PROJECTOS" at bounding box center [534, 407] width 474 height 16
click at [206, 136] on div "Layout How this element expands within the layout (Flexbox). Size Default auto …" at bounding box center [127, 246] width 158 height 275
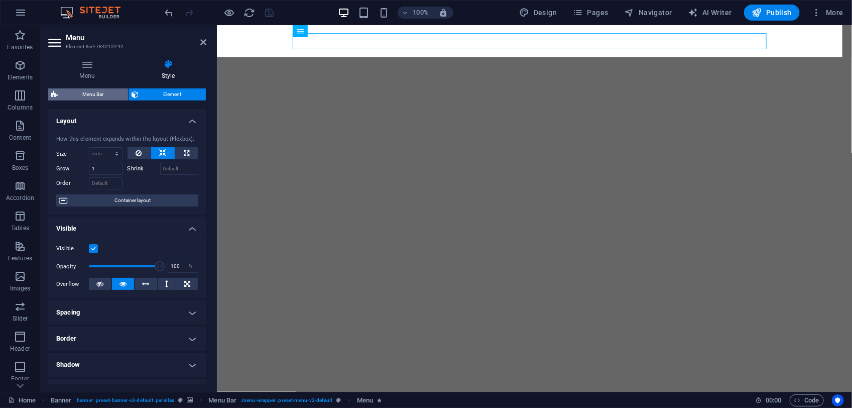
click at [83, 91] on span "Menu Bar" at bounding box center [93, 94] width 64 height 12
select select "rem"
select select "hover_box_bottom"
select select "px"
select select "rem"
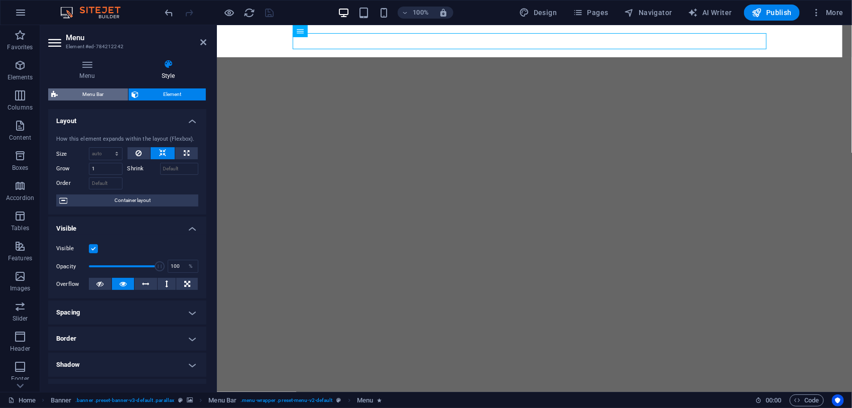
select select "rem"
select select "400"
select select "px"
select select "rem"
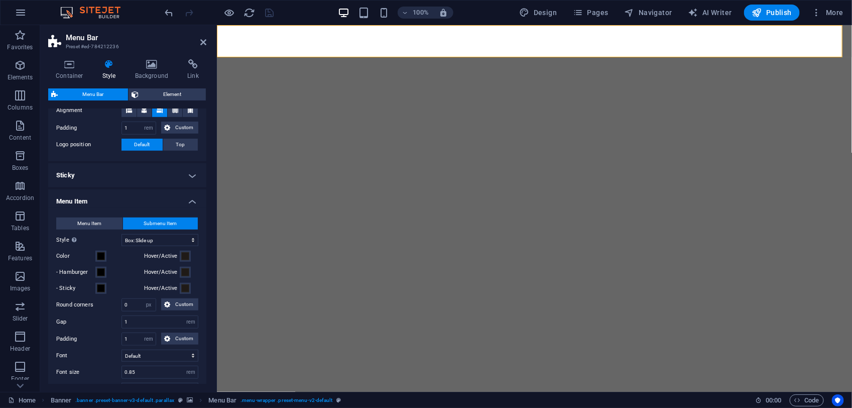
scroll to position [363, 0]
click at [106, 219] on button "Menu Item" at bounding box center [89, 223] width 66 height 12
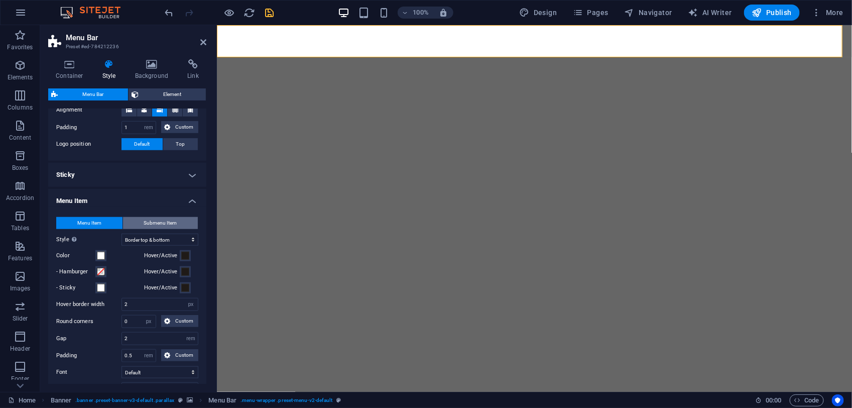
click at [141, 219] on button "Submenu Item" at bounding box center [160, 223] width 75 height 12
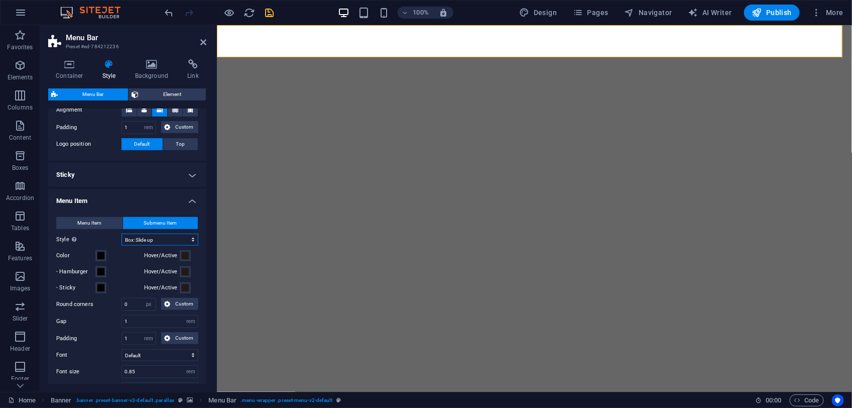
click at [146, 233] on select "Plain Text color Box: Fade Box: Flip vertical Box: Flip horizontal Box: Slide d…" at bounding box center [160, 239] width 77 height 12
click at [109, 224] on button "Menu Item" at bounding box center [89, 223] width 66 height 12
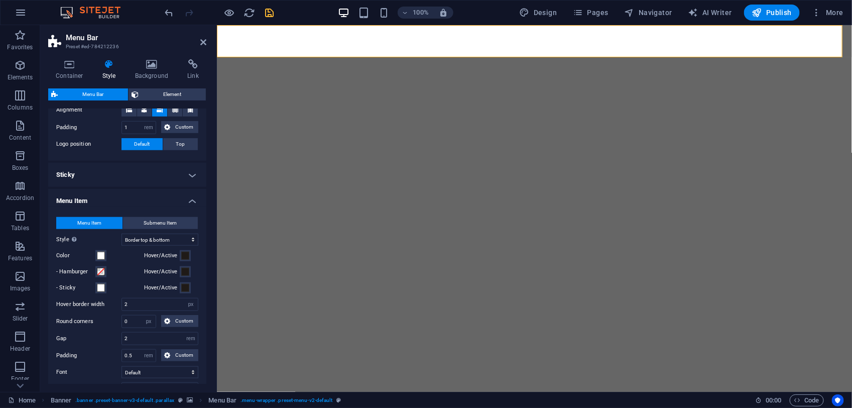
drag, startPoint x: 204, startPoint y: 231, endPoint x: 203, endPoint y: 259, distance: 27.1
click at [203, 259] on div "Menu Item Submenu Item Style Switch to preview mode and move the mouse over men…" at bounding box center [127, 340] width 162 height 267
drag, startPoint x: 203, startPoint y: 257, endPoint x: 205, endPoint y: 289, distance: 32.7
click at [205, 289] on div "Variants Border Centered Default Fixed Loki Trigger Wide XXL Menu Bar Backgroun…" at bounding box center [127, 246] width 158 height 275
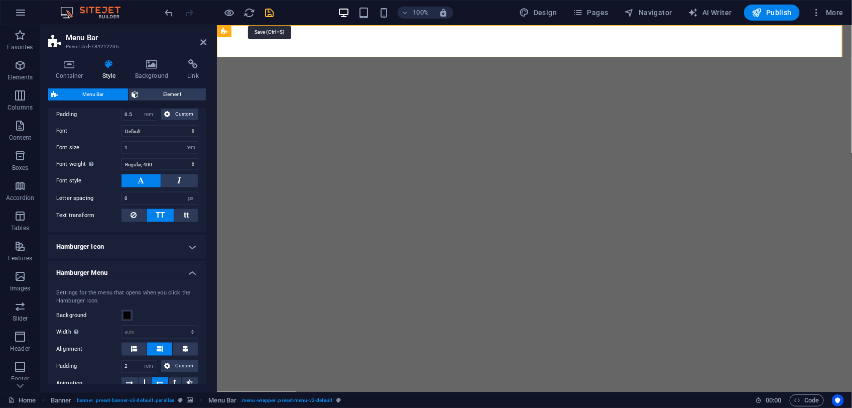
click at [269, 18] on icon "save" at bounding box center [270, 13] width 12 height 12
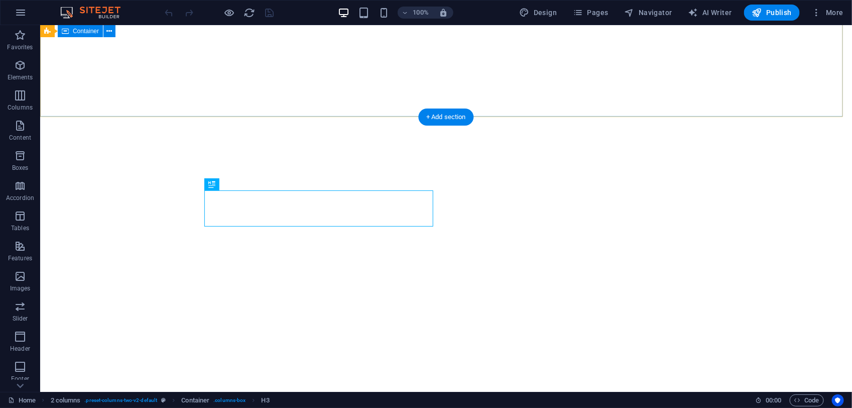
scroll to position [275, 0]
